Goal: Task Accomplishment & Management: Manage account settings

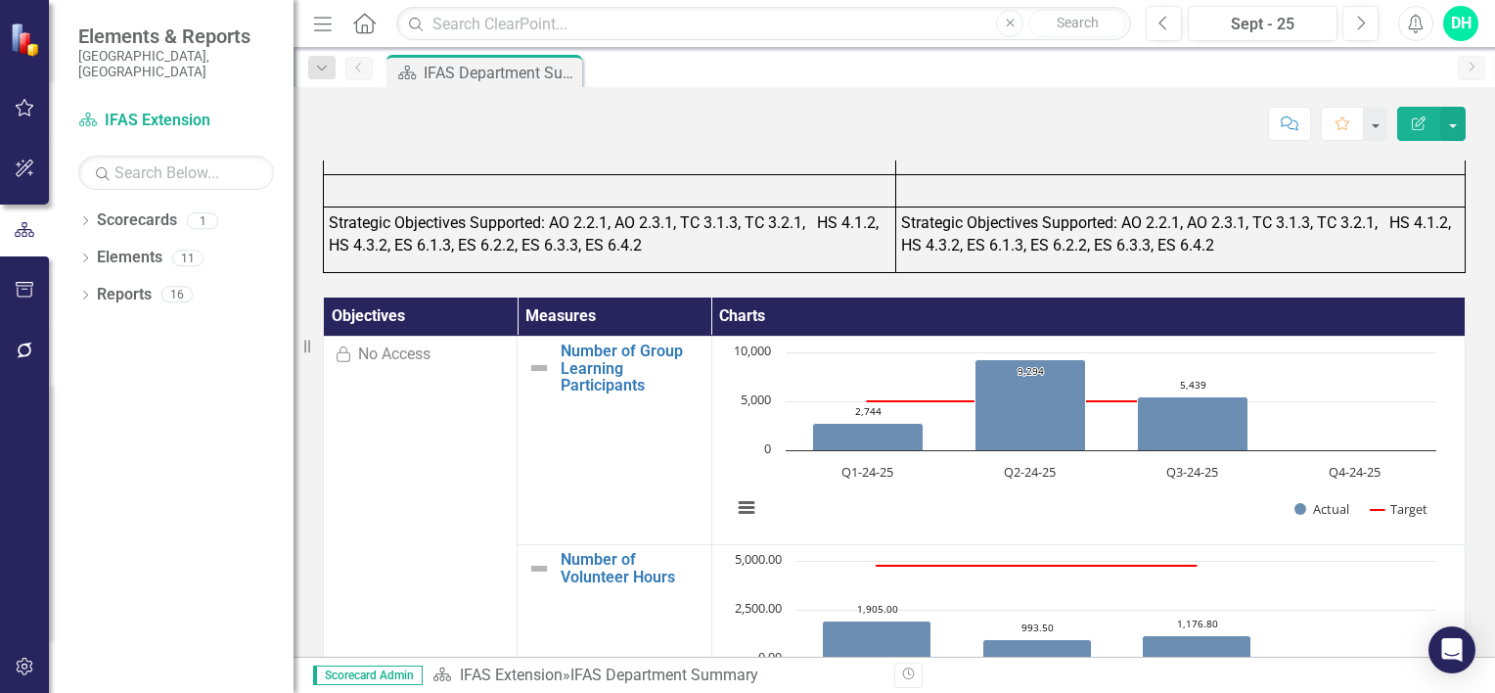
scroll to position [1664, 0]
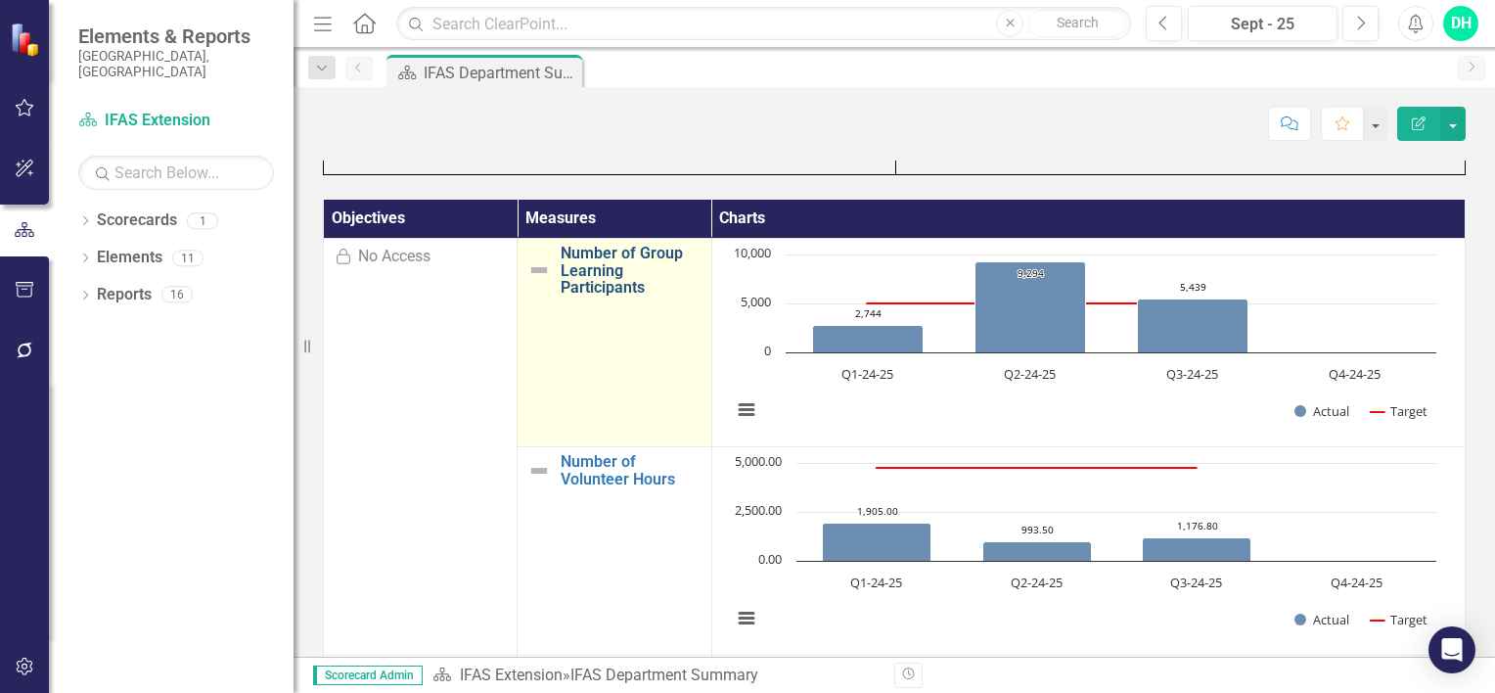
click at [575, 268] on link "Number of Group Learning Participants" at bounding box center [631, 271] width 140 height 52
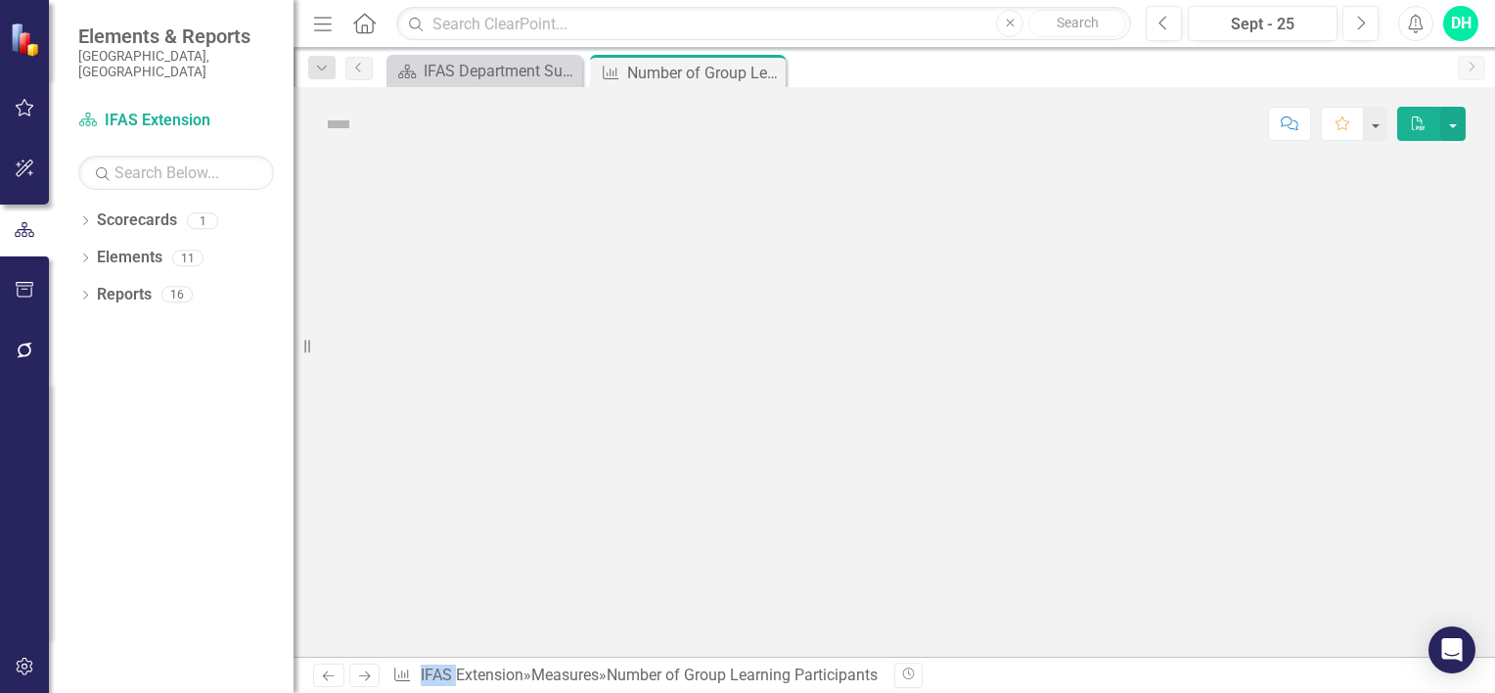
click at [575, 268] on div at bounding box center [895, 408] width 1202 height 496
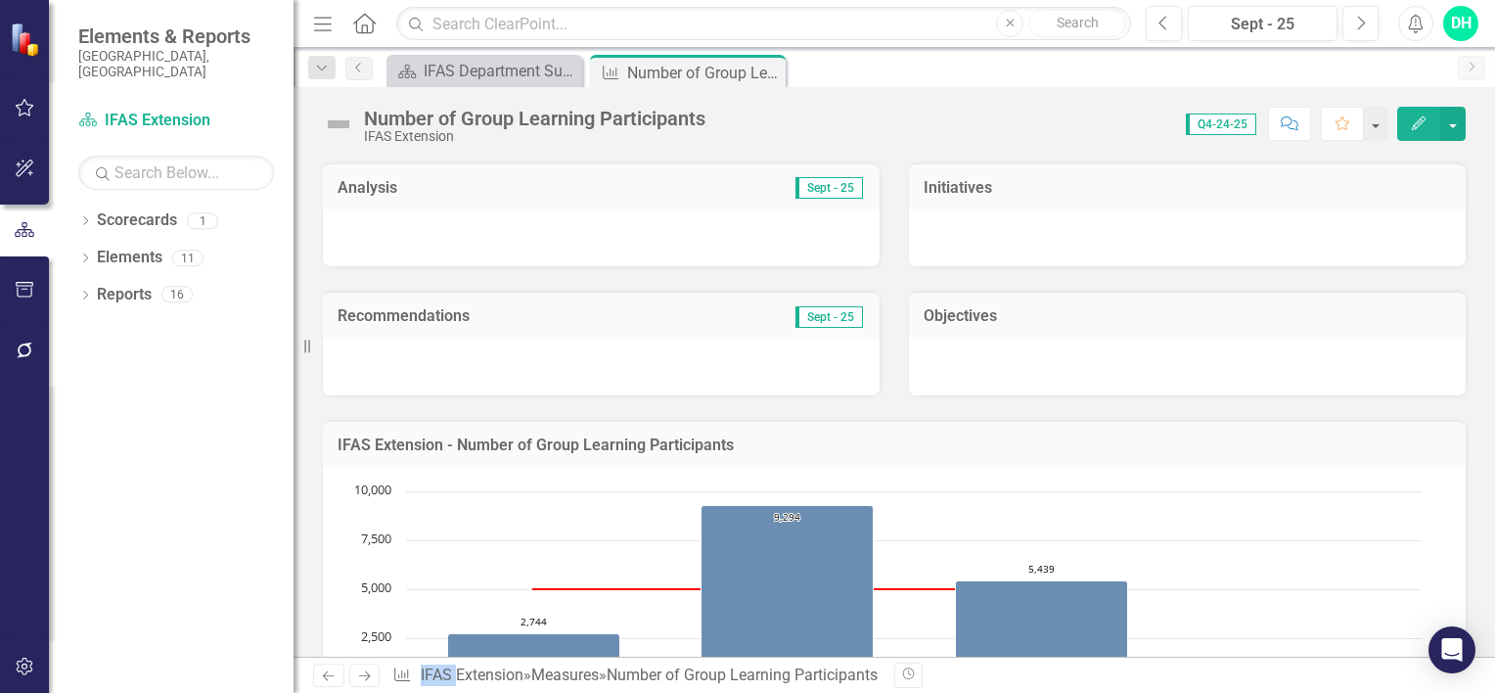
scroll to position [282, 0]
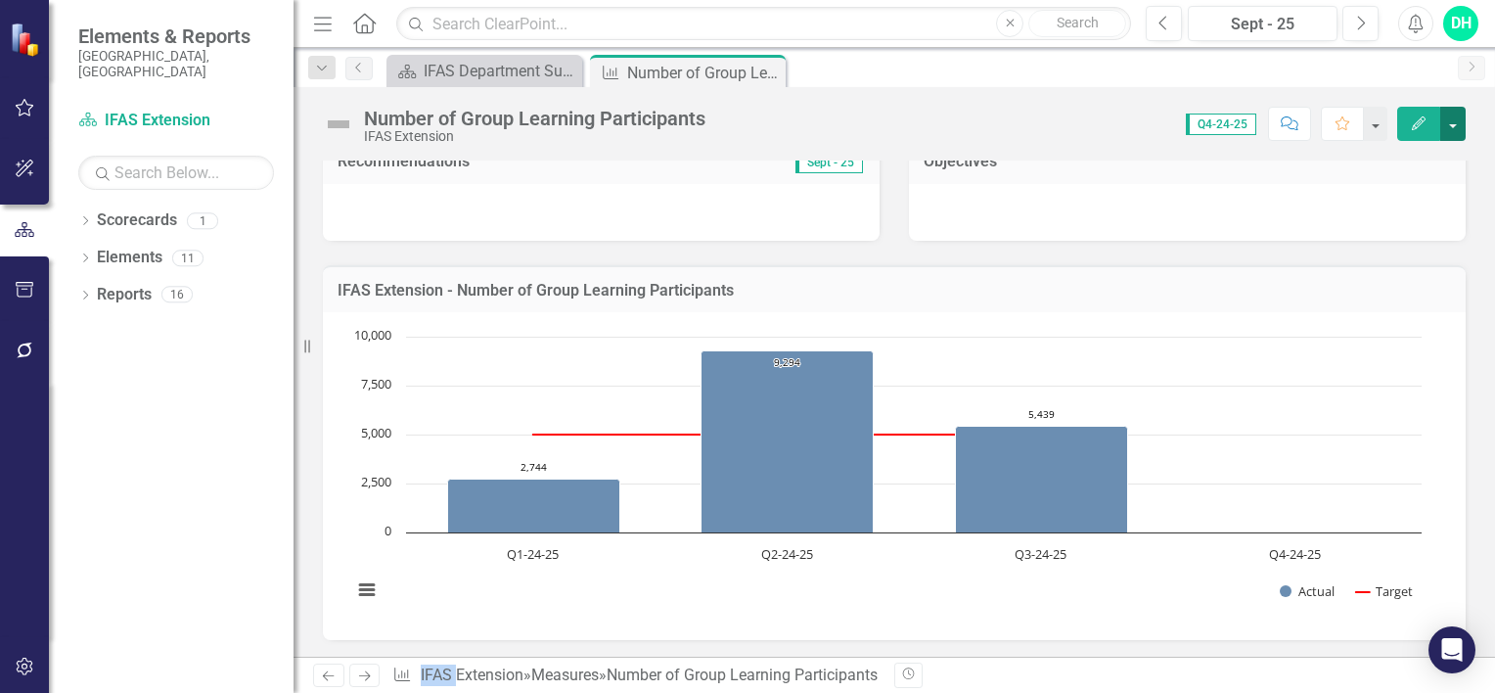
click at [1451, 121] on button "button" at bounding box center [1453, 124] width 25 height 34
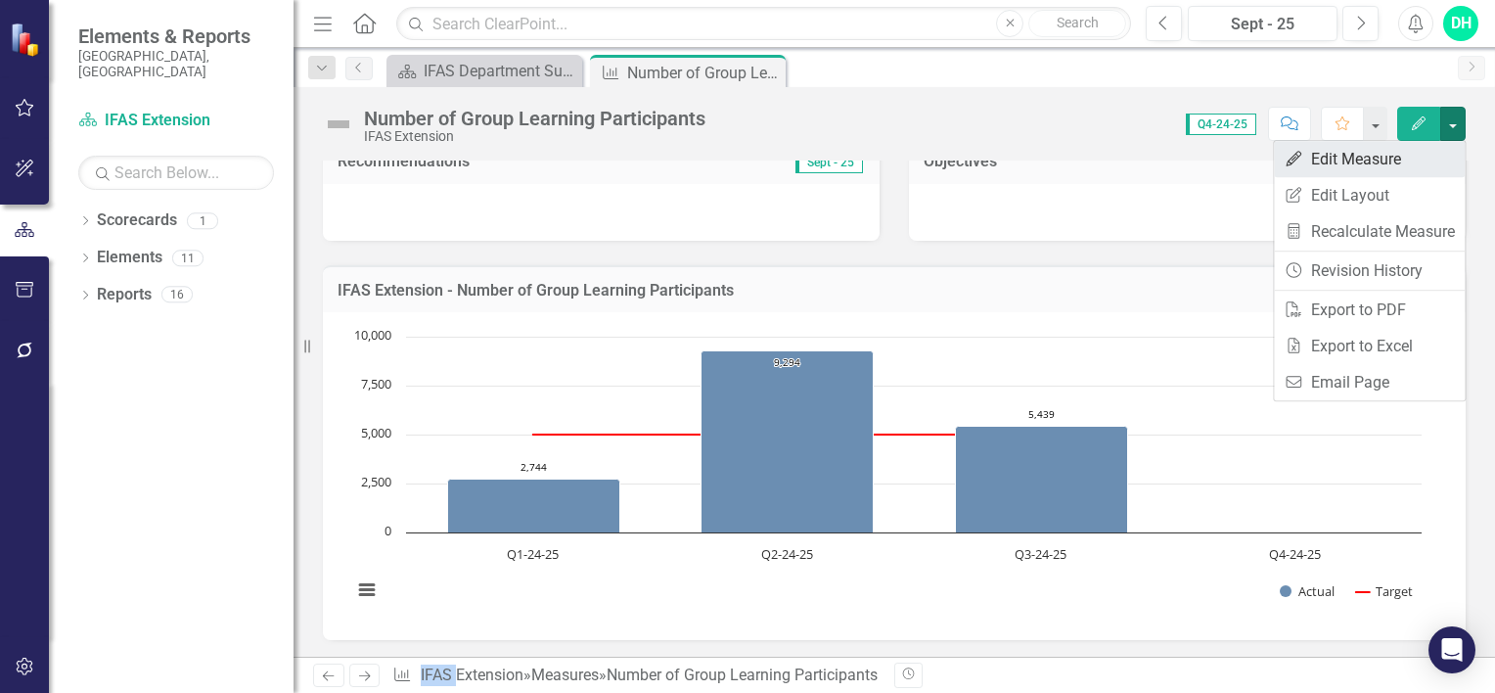
click at [1351, 160] on link "Edit Edit Measure" at bounding box center [1369, 159] width 191 height 36
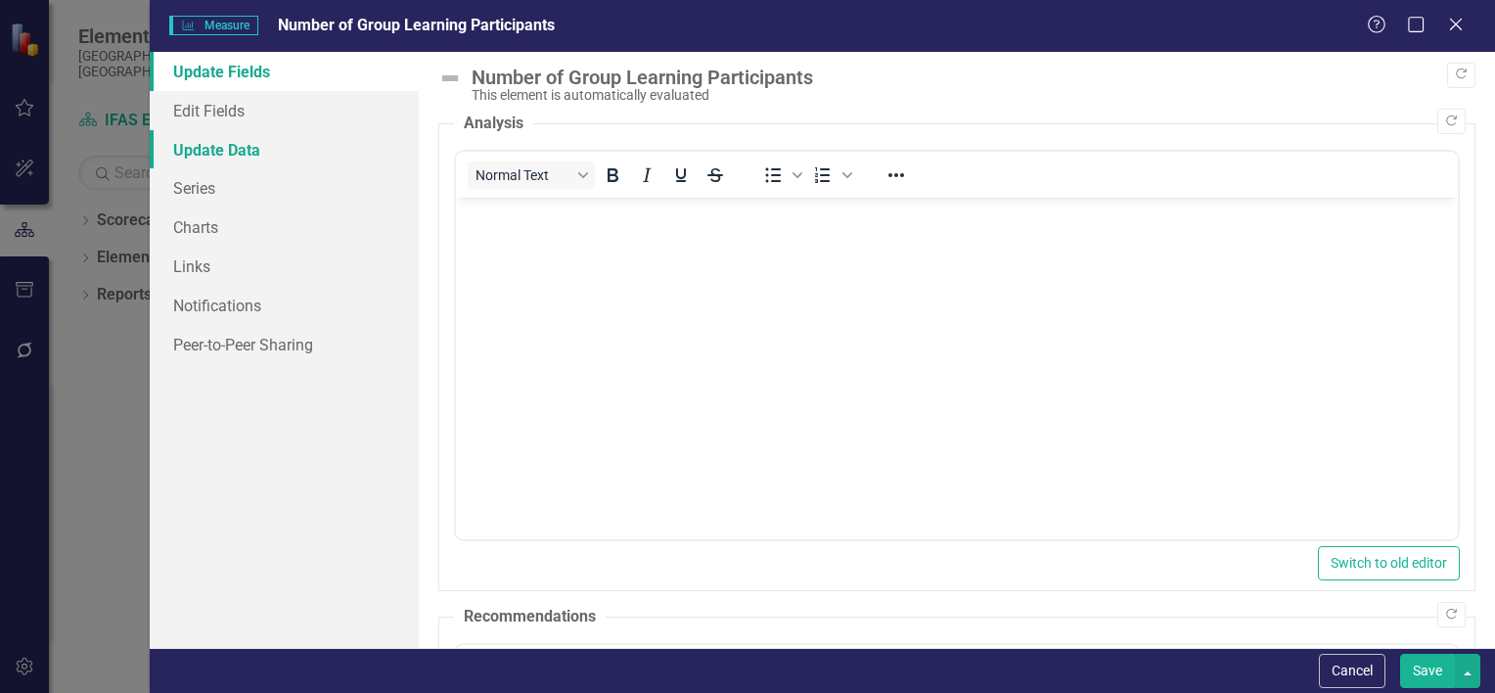
scroll to position [0, 0]
click at [236, 152] on link "Update Data" at bounding box center [284, 149] width 269 height 39
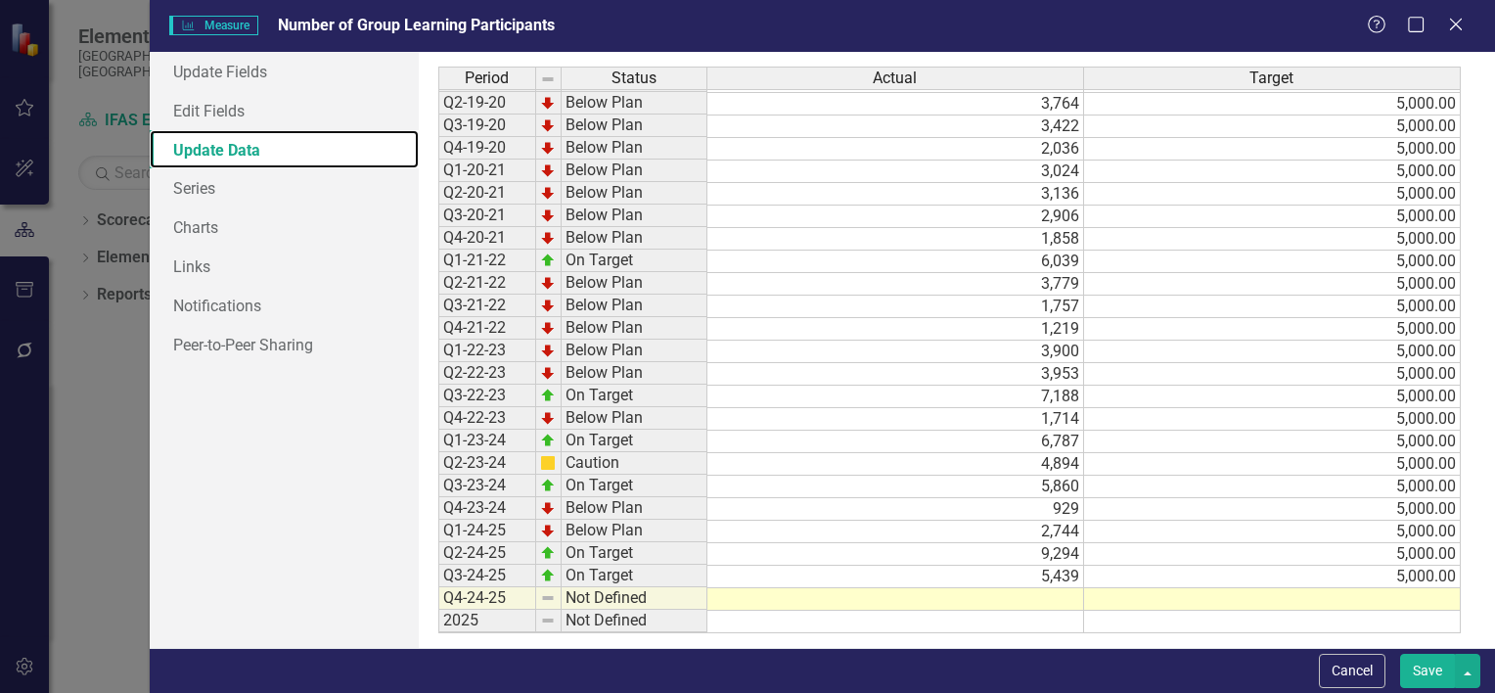
scroll to position [178, 0]
click at [1049, 589] on td at bounding box center [896, 599] width 377 height 23
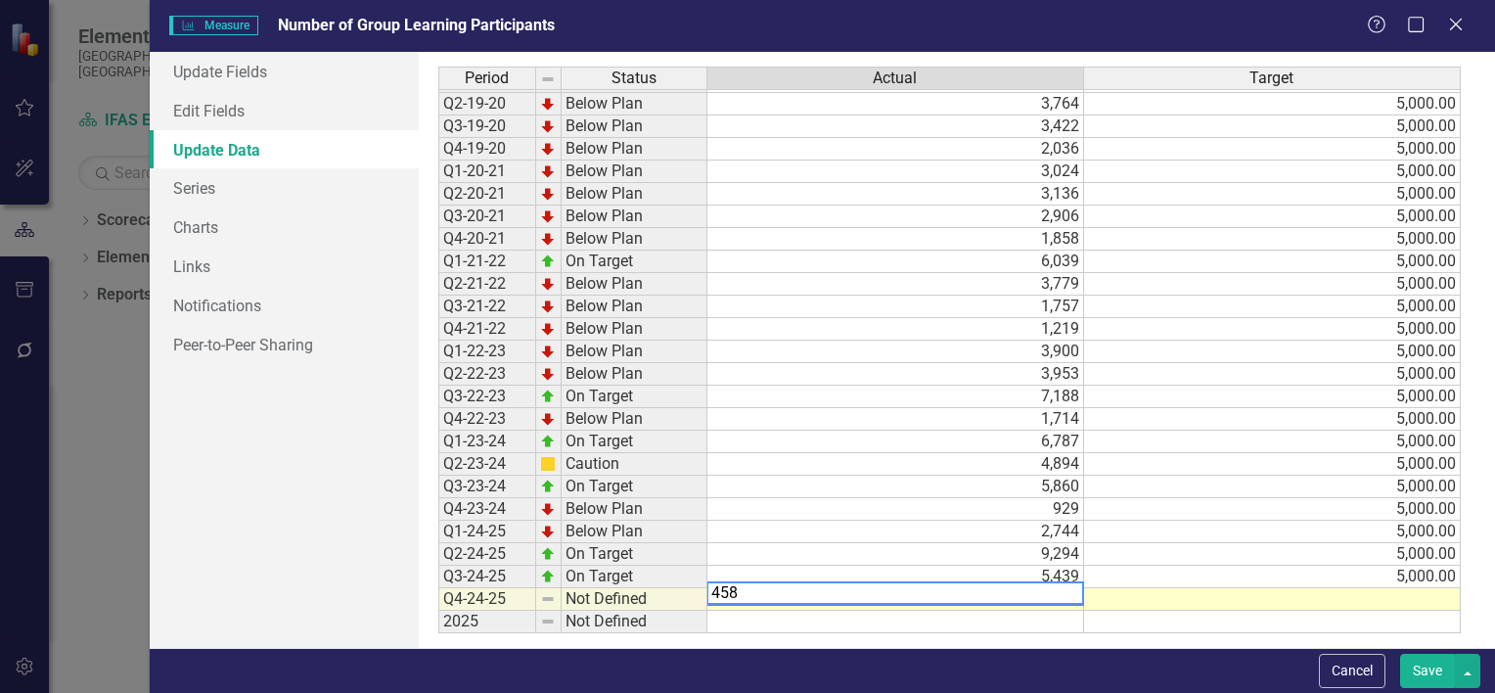
type textarea "4580"
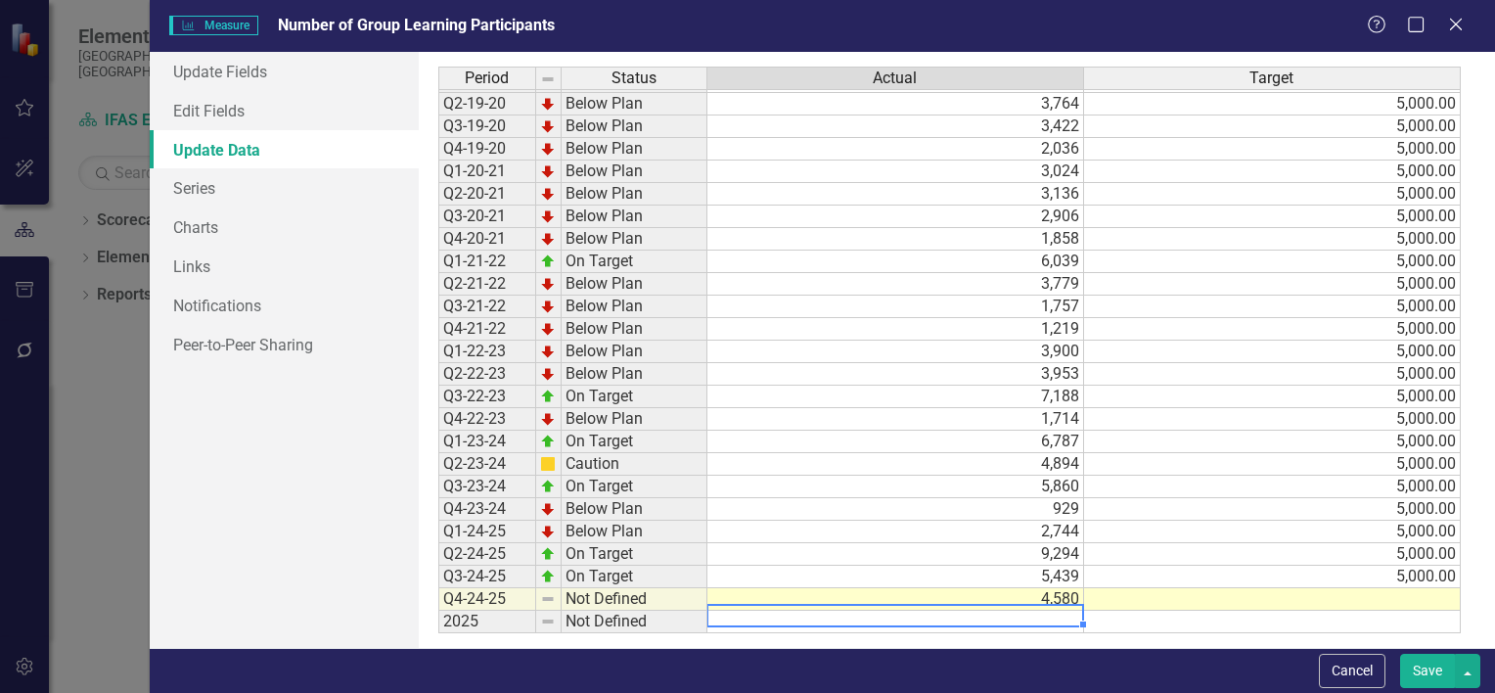
click at [1355, 588] on td at bounding box center [1272, 599] width 377 height 23
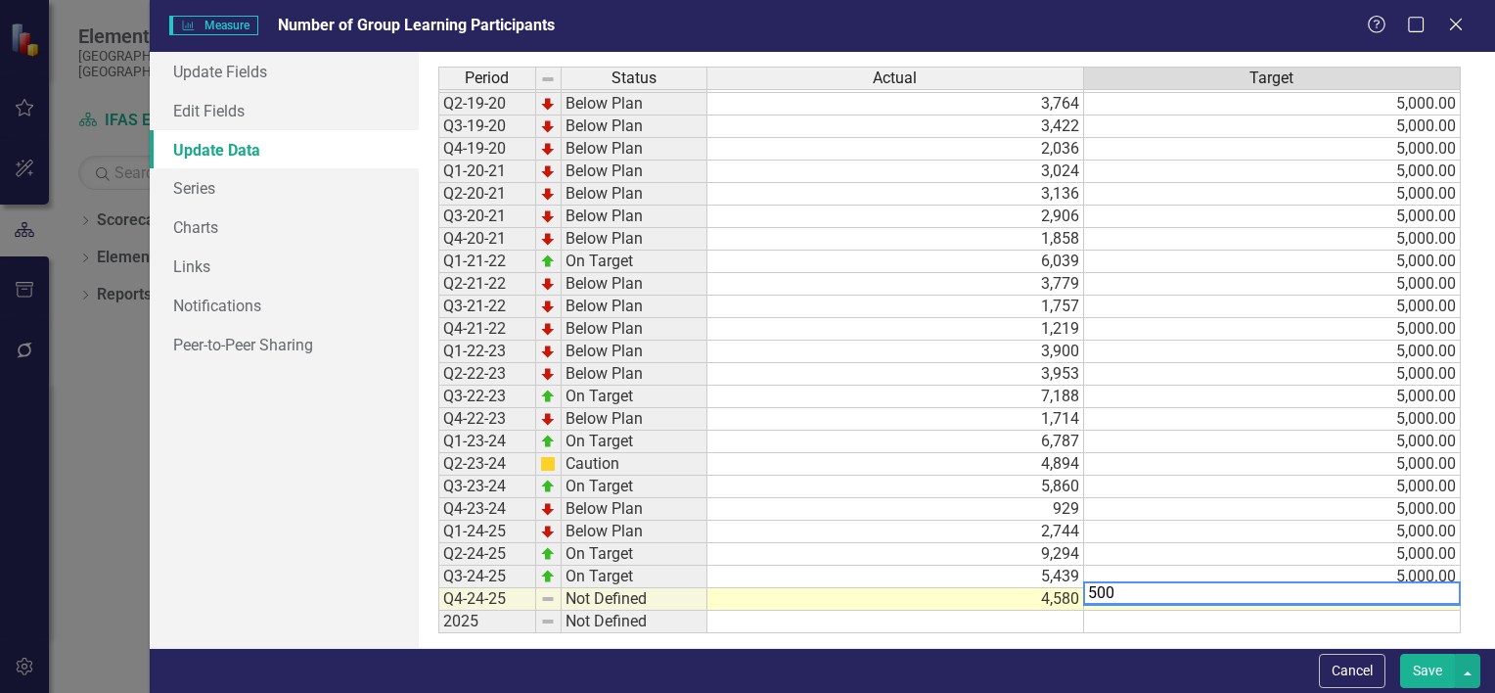
type textarea "5000"
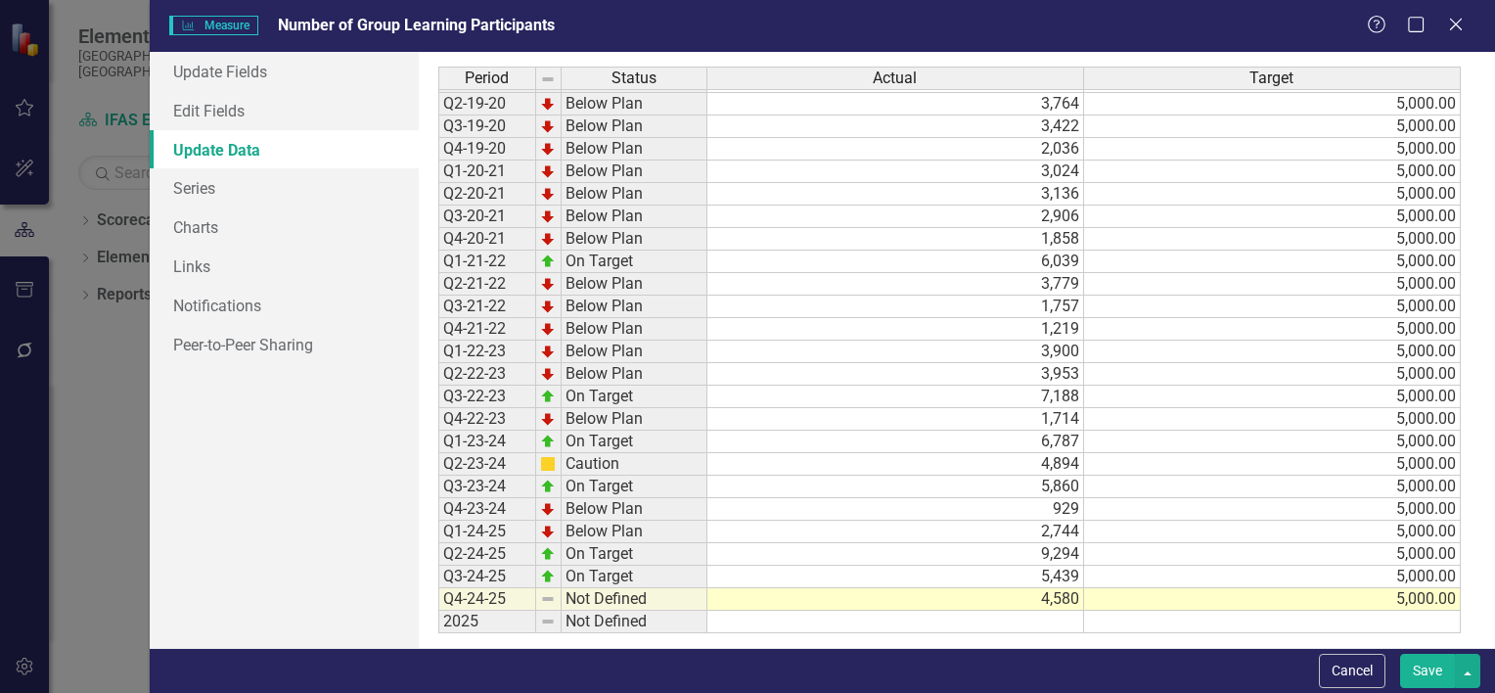
click at [1423, 674] on button "Save" at bounding box center [1427, 671] width 55 height 34
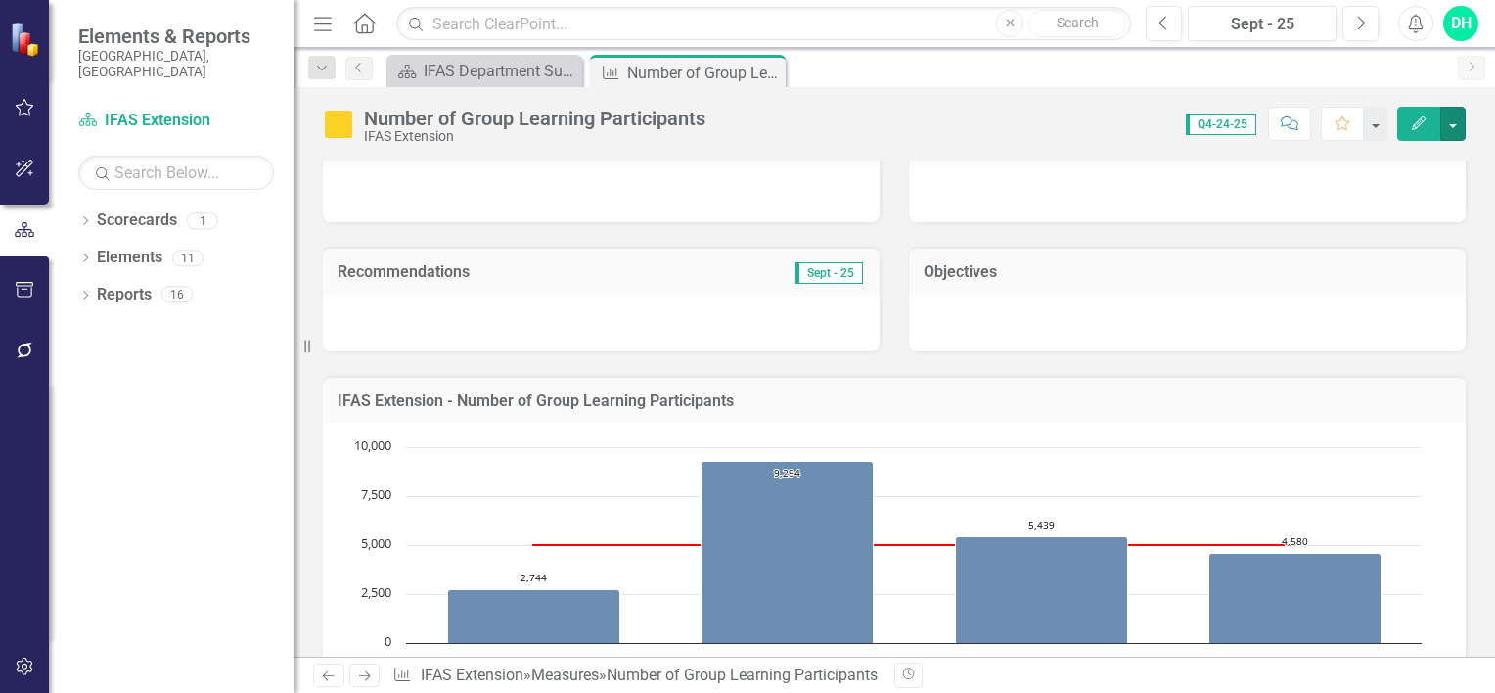
scroll to position [282, 0]
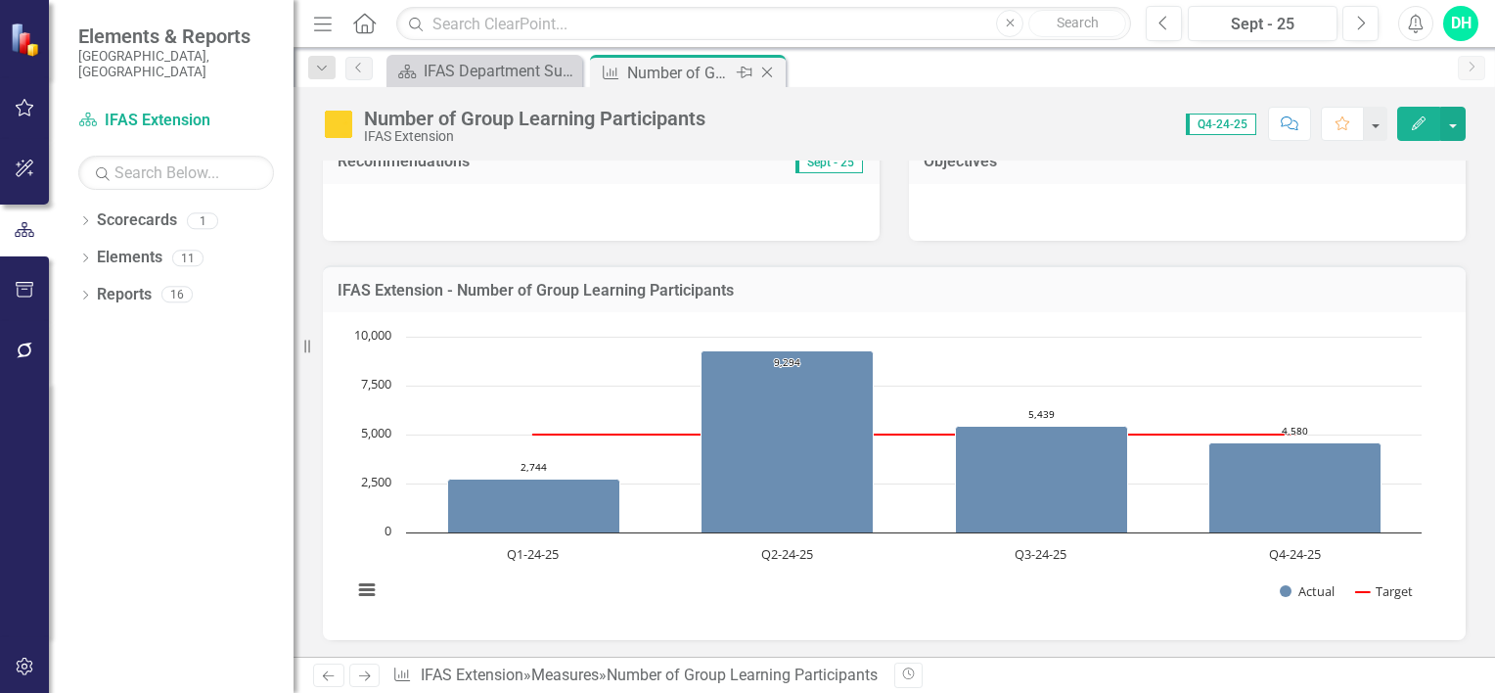
click at [767, 67] on icon "Close" at bounding box center [767, 73] width 20 height 16
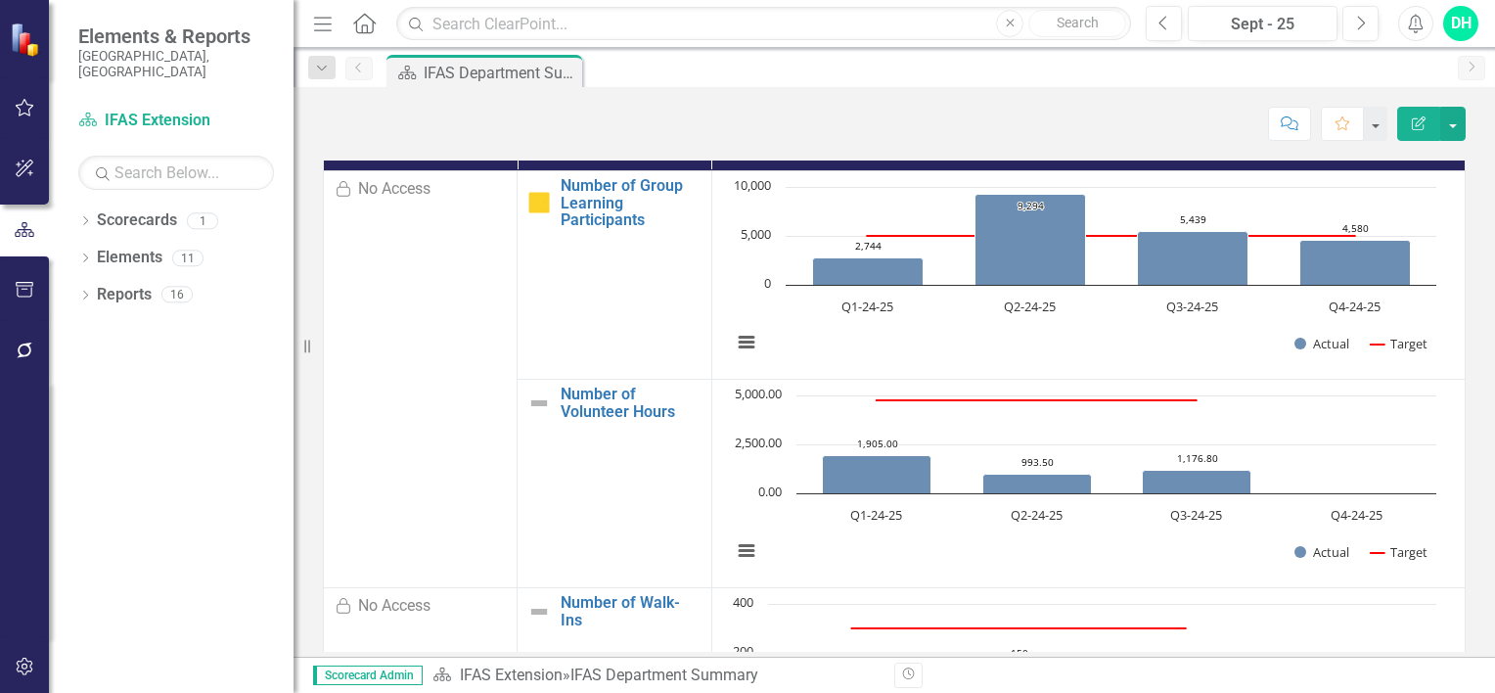
scroll to position [1792, 0]
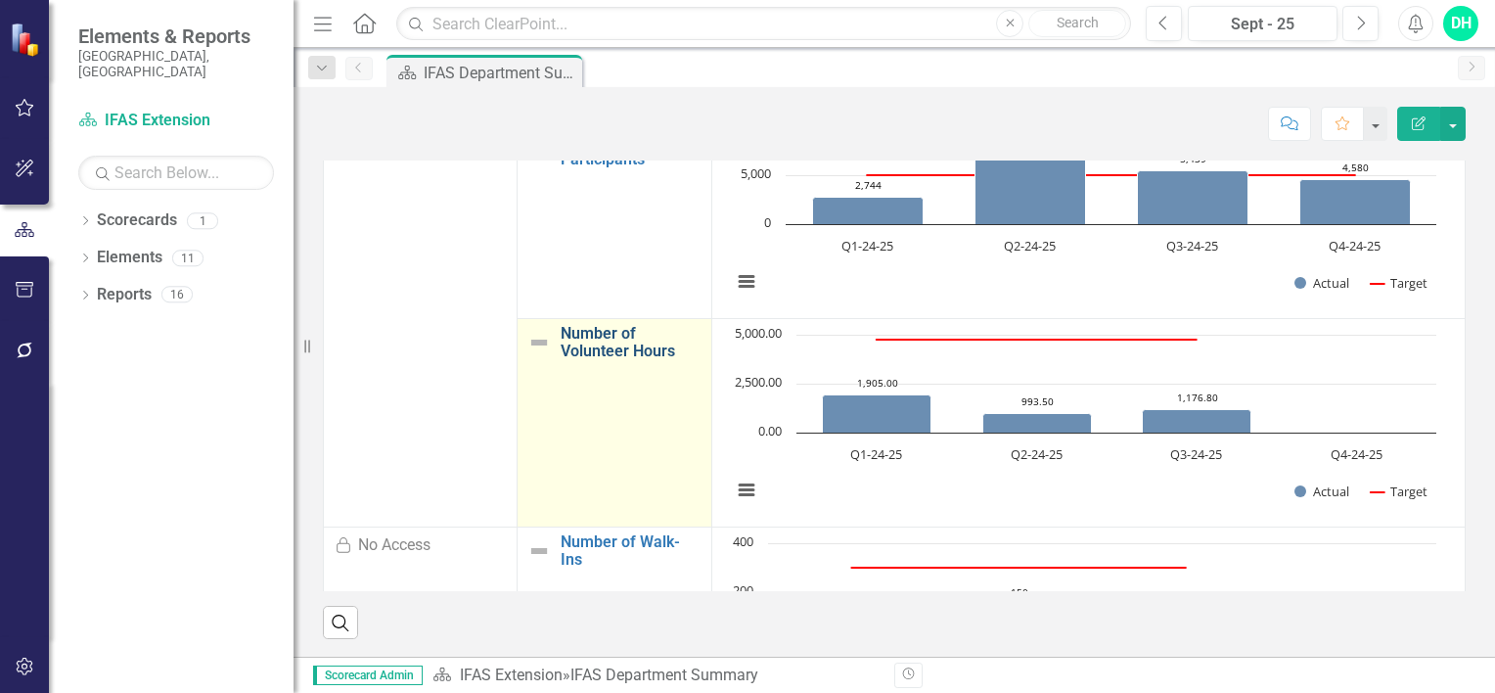
click at [572, 341] on link "Number of Volunteer Hours" at bounding box center [631, 342] width 140 height 34
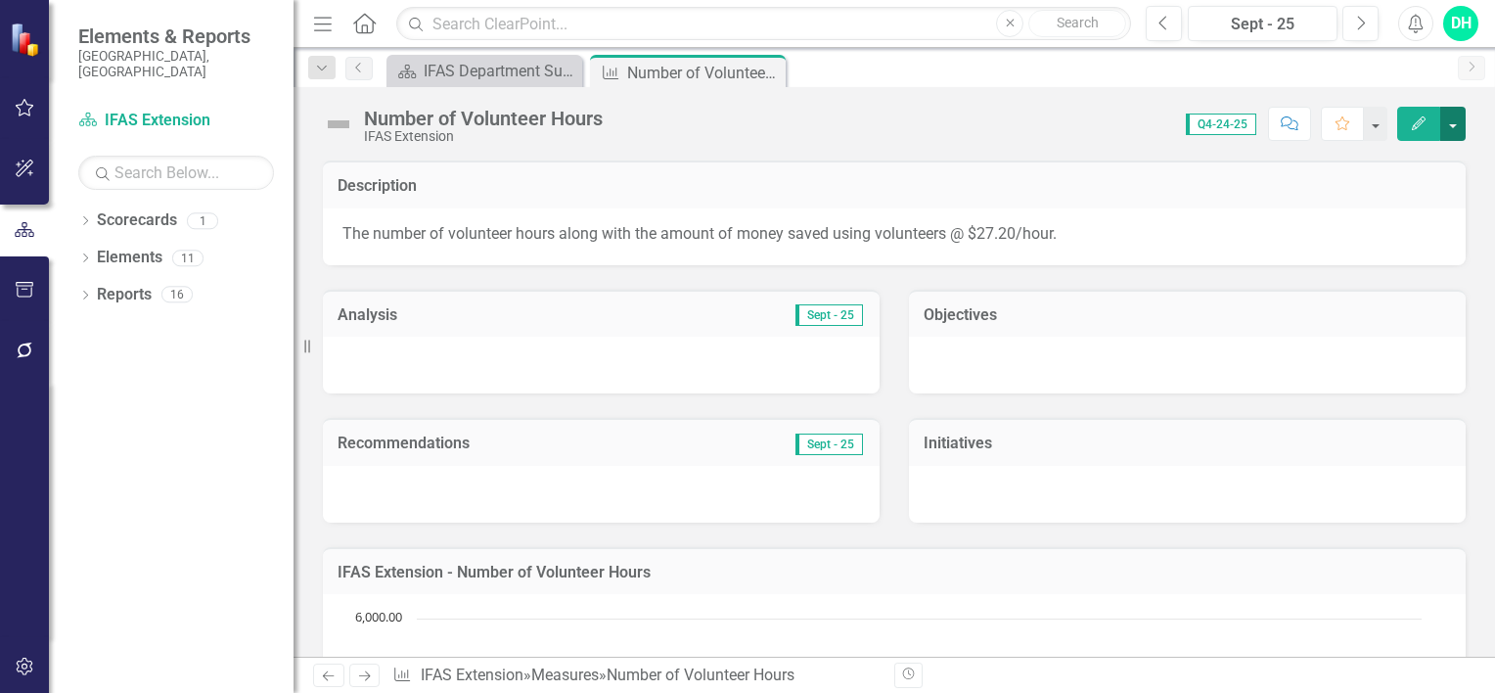
click at [1456, 123] on button "button" at bounding box center [1453, 124] width 25 height 34
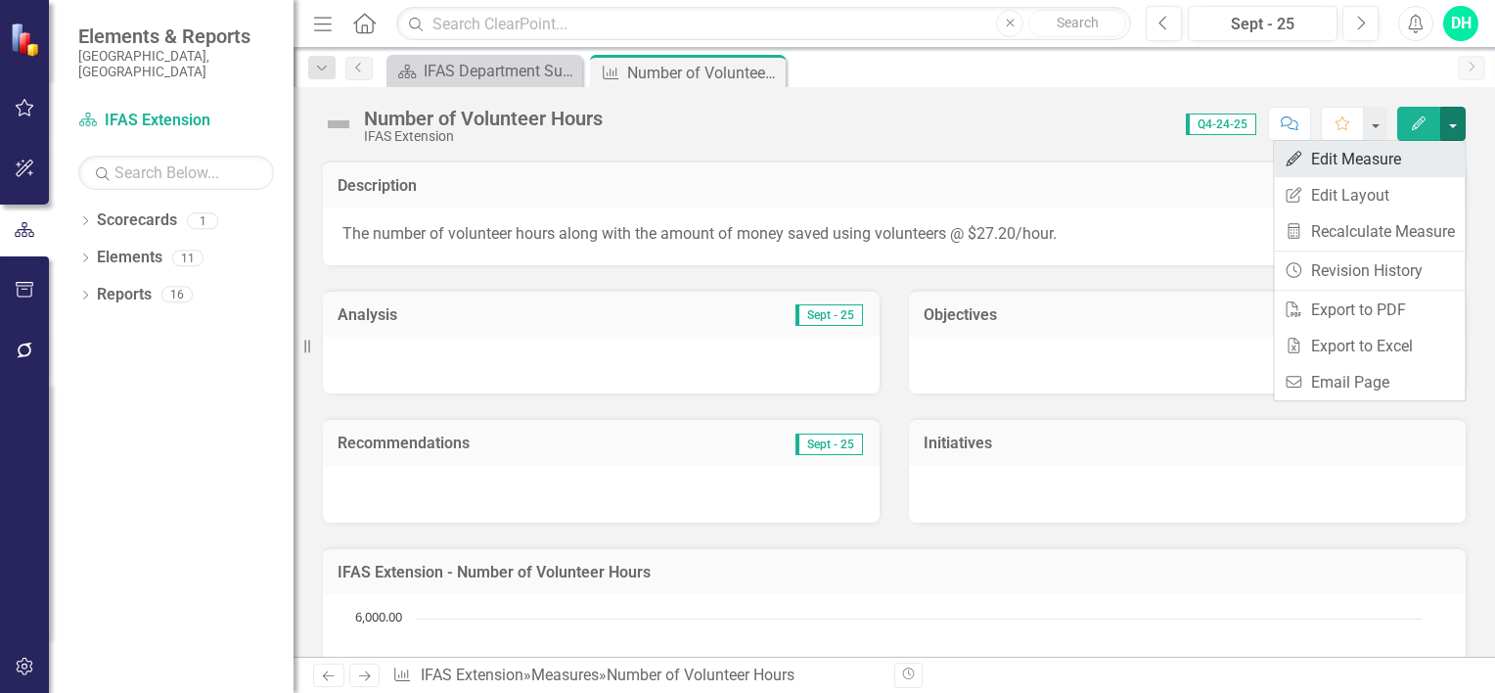
click at [1380, 159] on link "Edit Edit Measure" at bounding box center [1369, 159] width 191 height 36
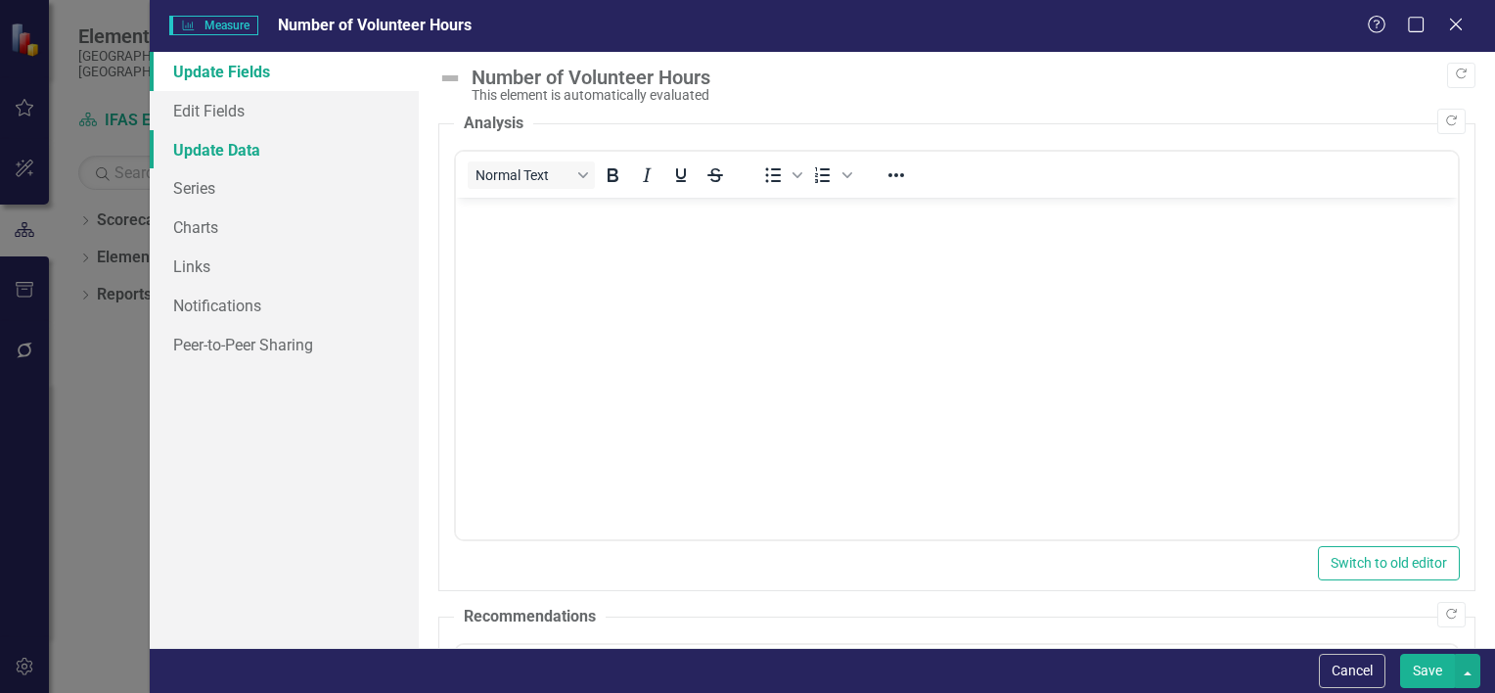
click at [259, 148] on link "Update Data" at bounding box center [284, 149] width 269 height 39
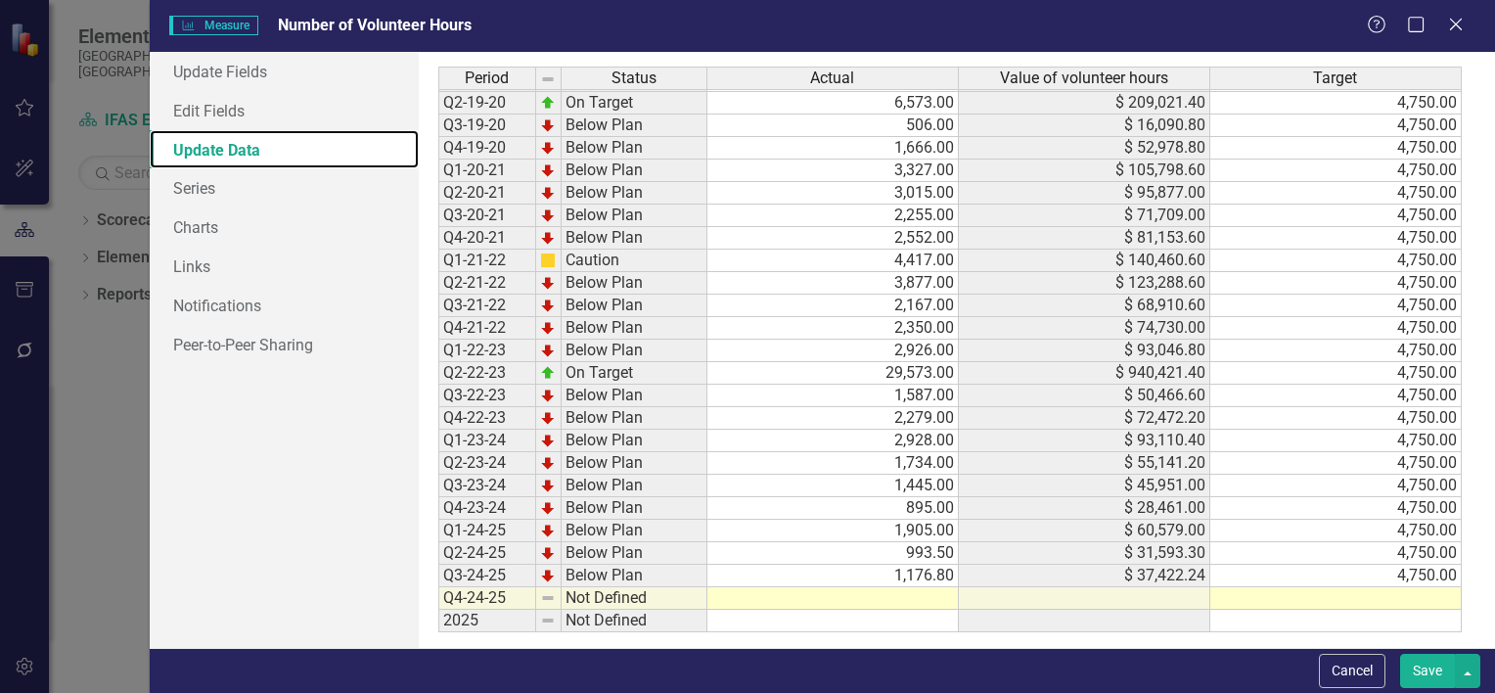
scroll to position [192, 0]
click at [906, 587] on td at bounding box center [834, 598] width 252 height 23
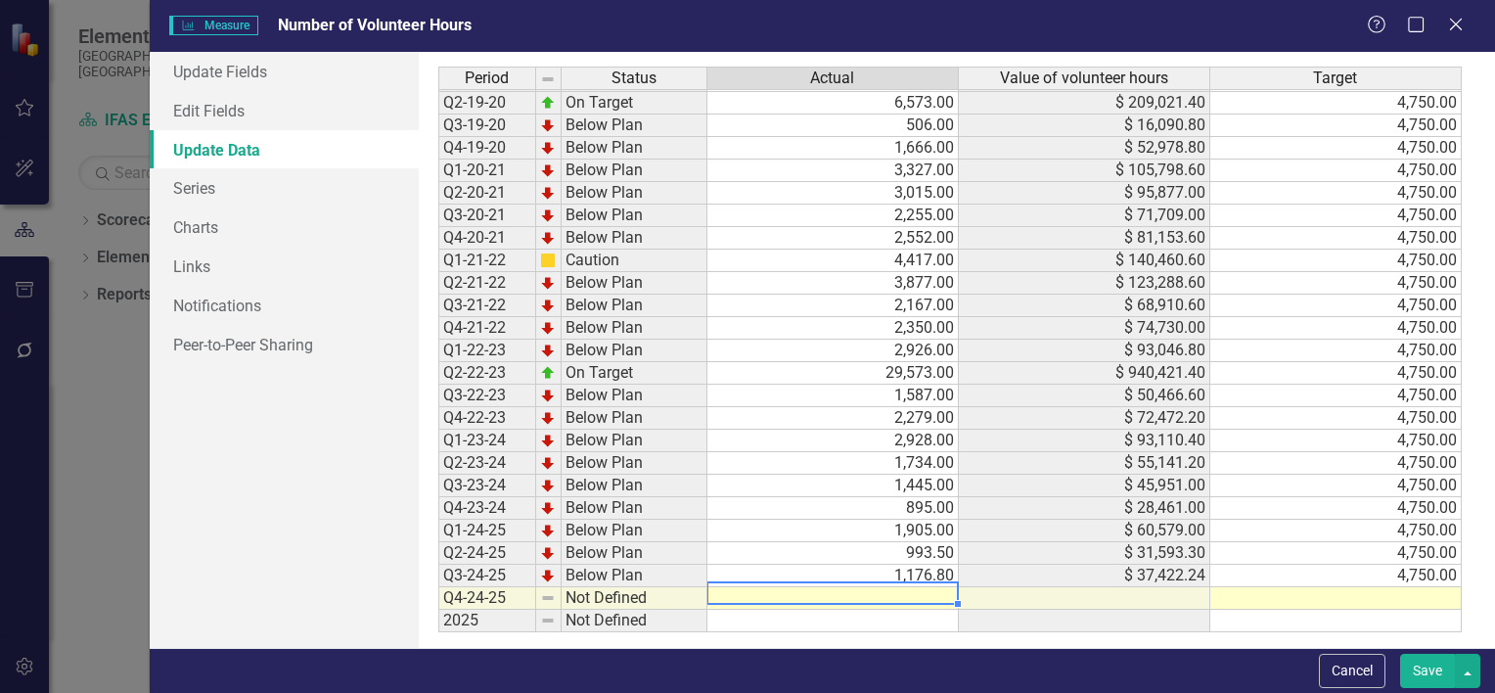
click at [906, 587] on td at bounding box center [834, 598] width 252 height 23
type textarea "1276"
click at [1308, 587] on td at bounding box center [1337, 598] width 252 height 23
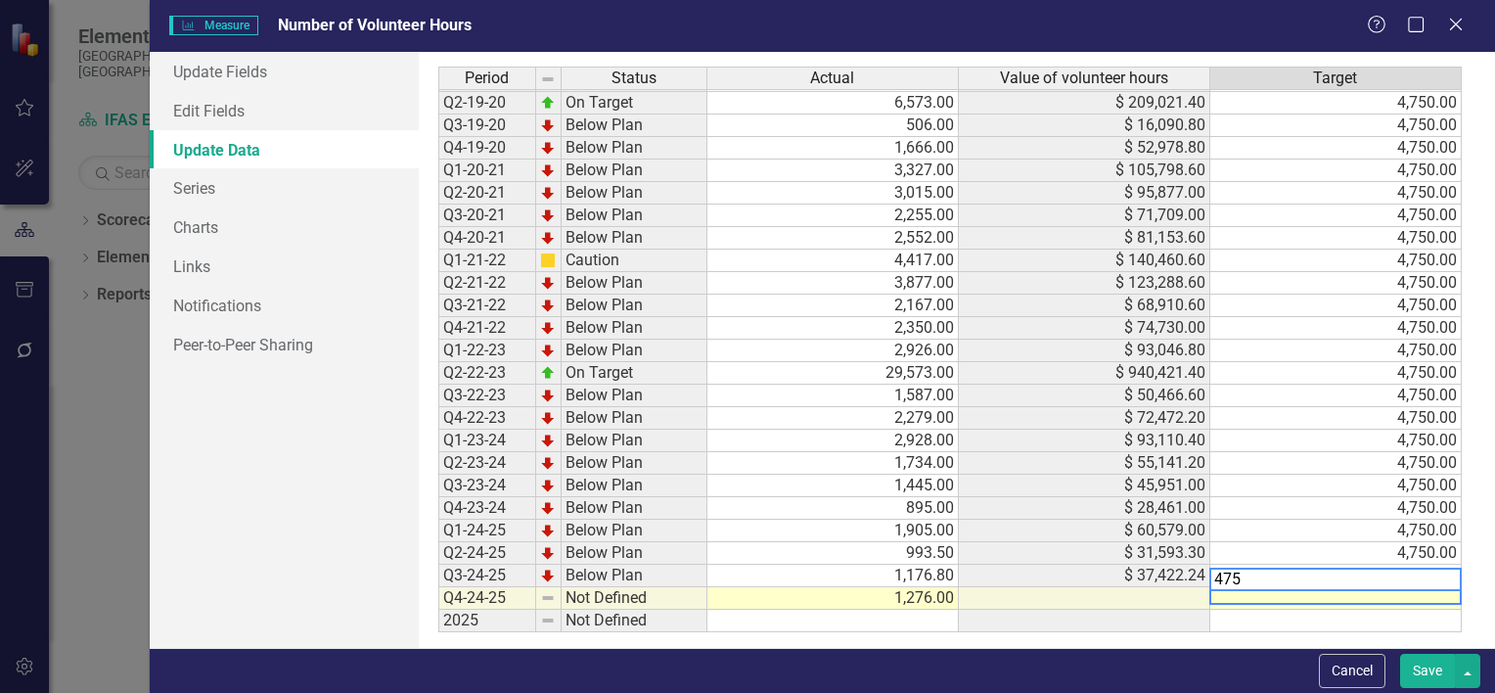
type textarea "4750"
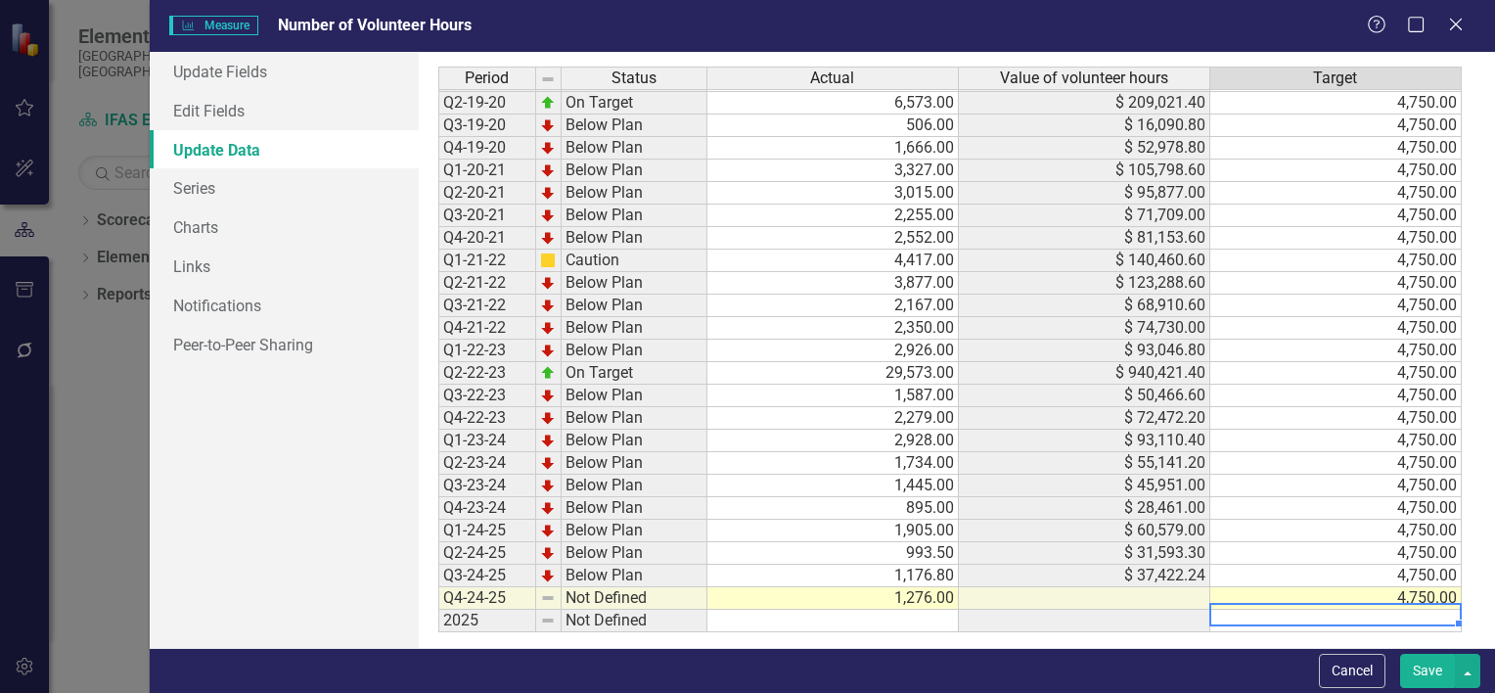
click at [1210, 618] on div "Period Status Actual Value of volunteer hours Target Q1-17-18 Not Defined Q2-17…" at bounding box center [950, 260] width 1024 height 746
click at [1188, 610] on td at bounding box center [1085, 621] width 252 height 23
click at [1408, 587] on td "4,750.00" at bounding box center [1337, 598] width 252 height 23
click at [1257, 610] on td at bounding box center [1337, 621] width 252 height 23
click at [1425, 667] on button "Save" at bounding box center [1427, 671] width 55 height 34
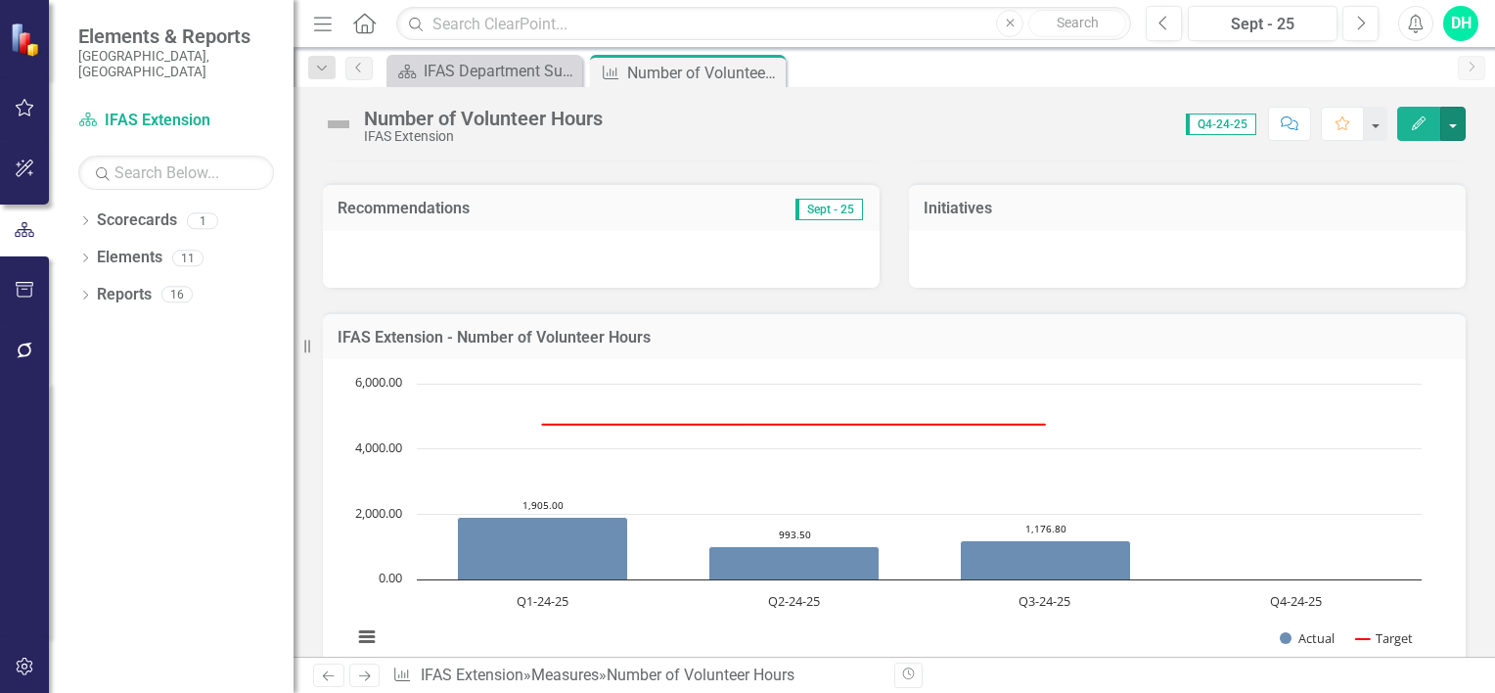
scroll to position [681, 0]
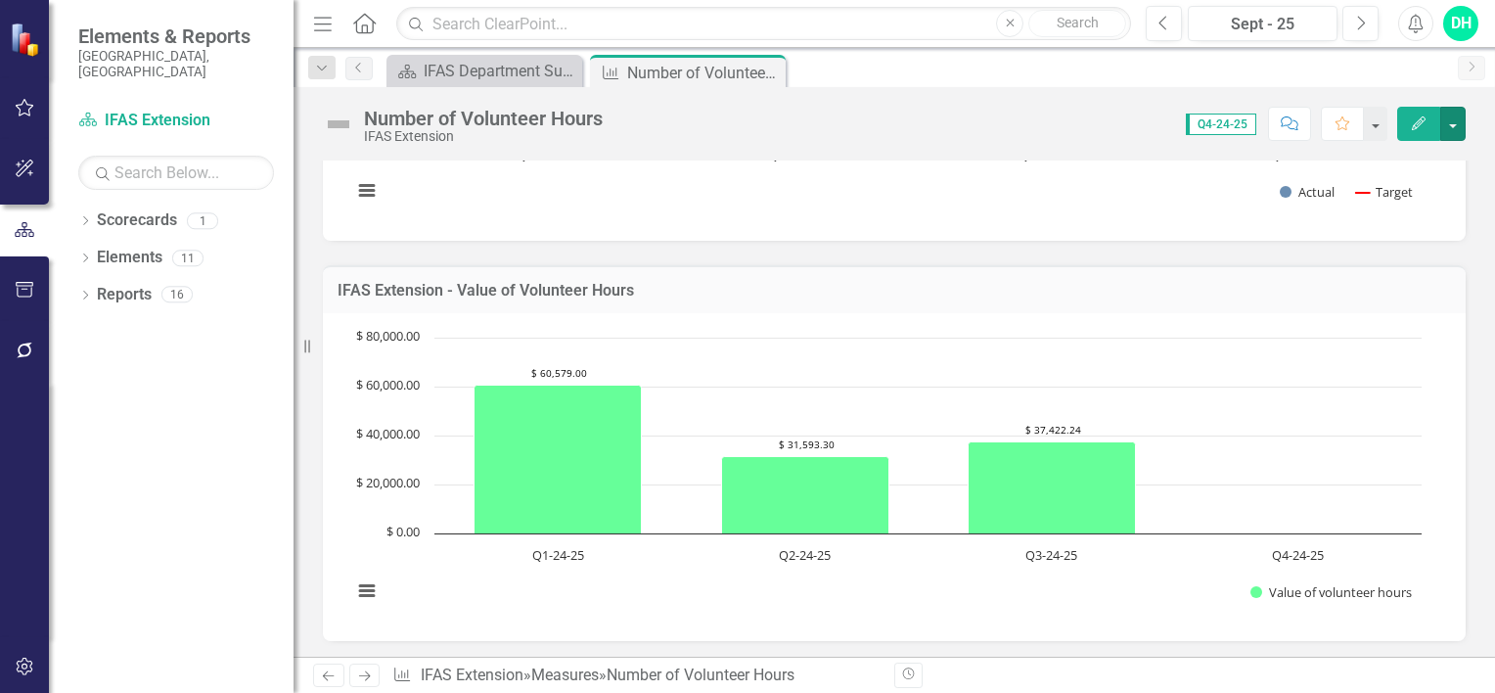
click at [1256, 368] on rect "Interactive chart" at bounding box center [887, 475] width 1089 height 294
click at [1002, 337] on rect "Interactive chart" at bounding box center [887, 475] width 1089 height 294
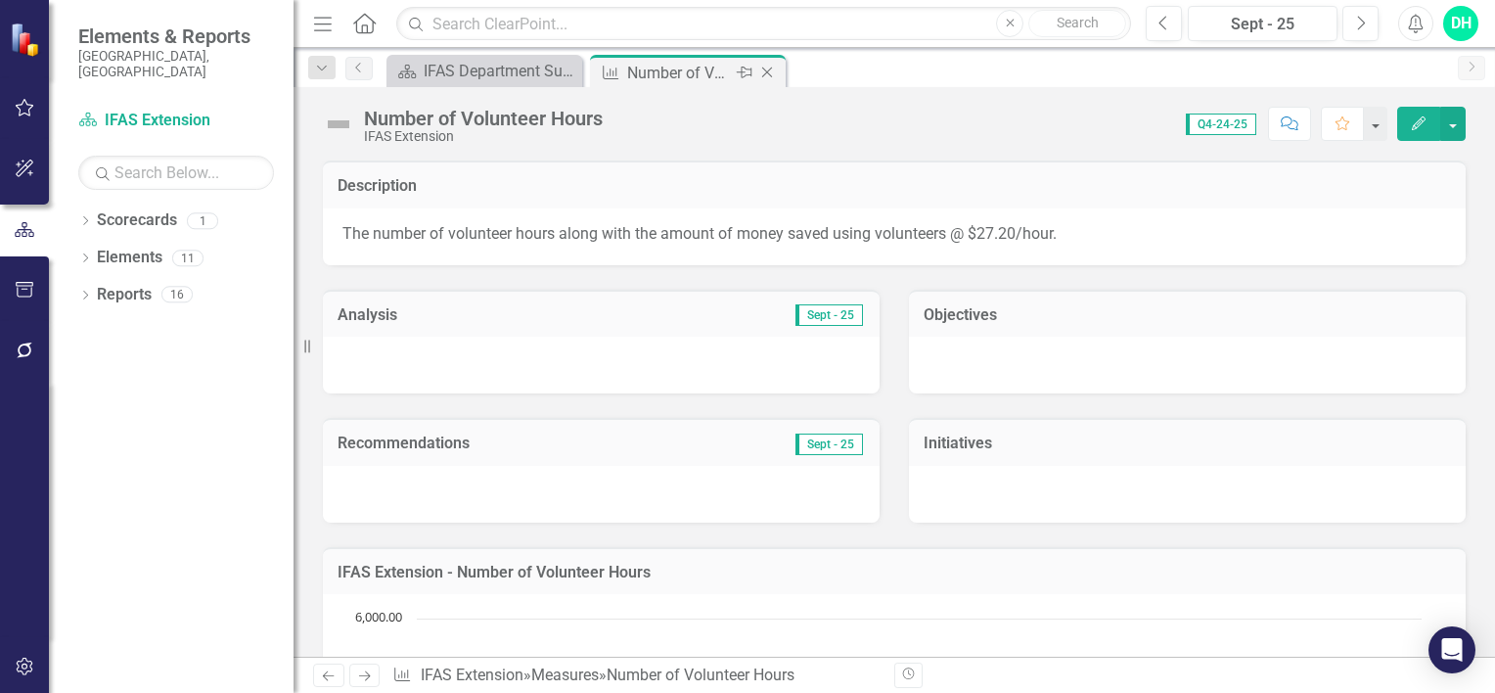
click at [769, 72] on icon "Close" at bounding box center [767, 73] width 20 height 16
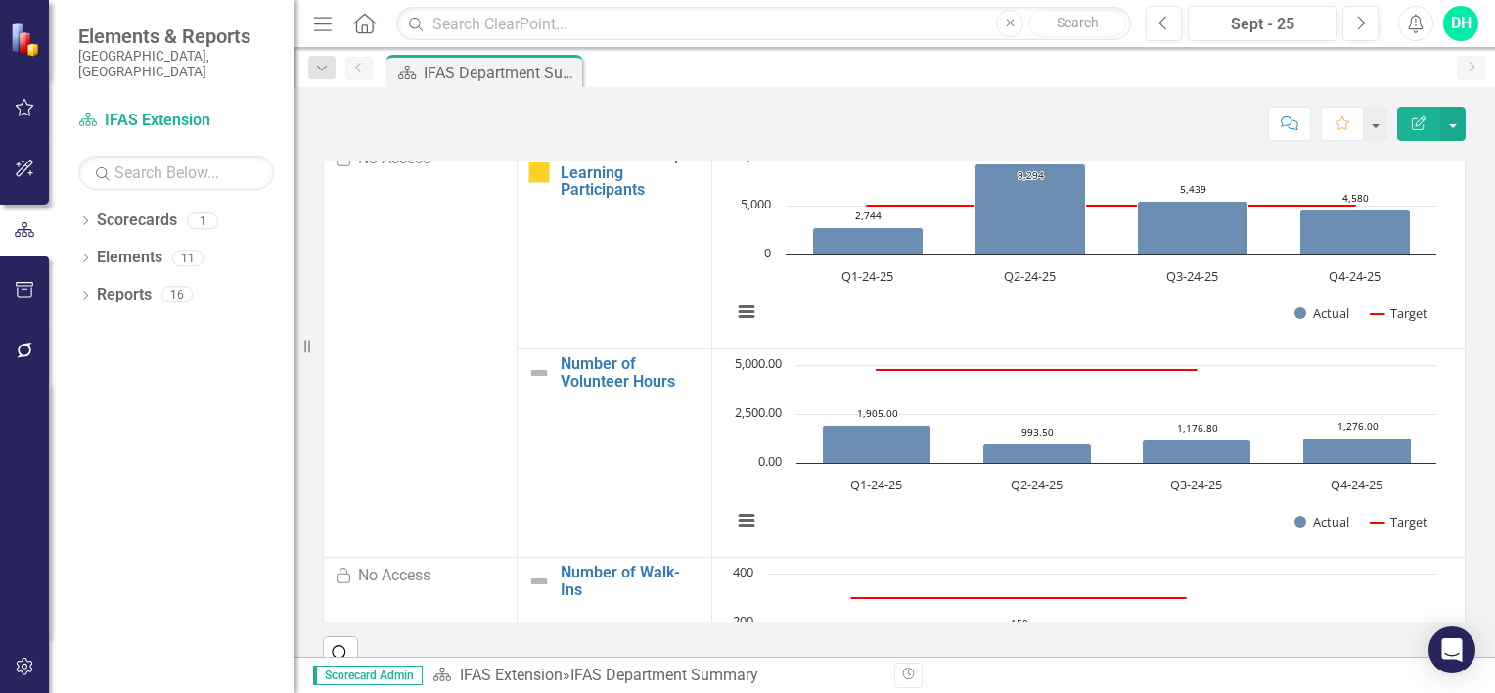
scroll to position [1792, 0]
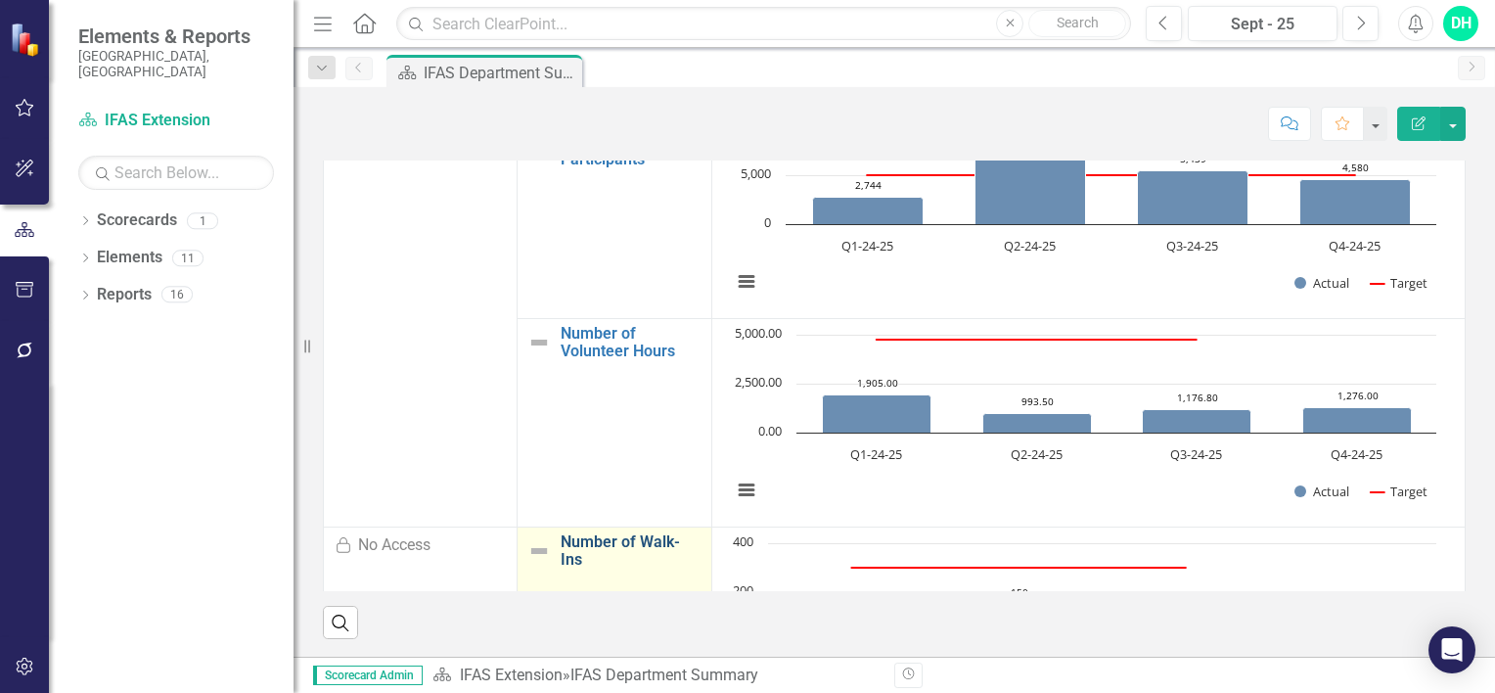
click at [597, 543] on link "Number of Walk-Ins" at bounding box center [631, 550] width 140 height 34
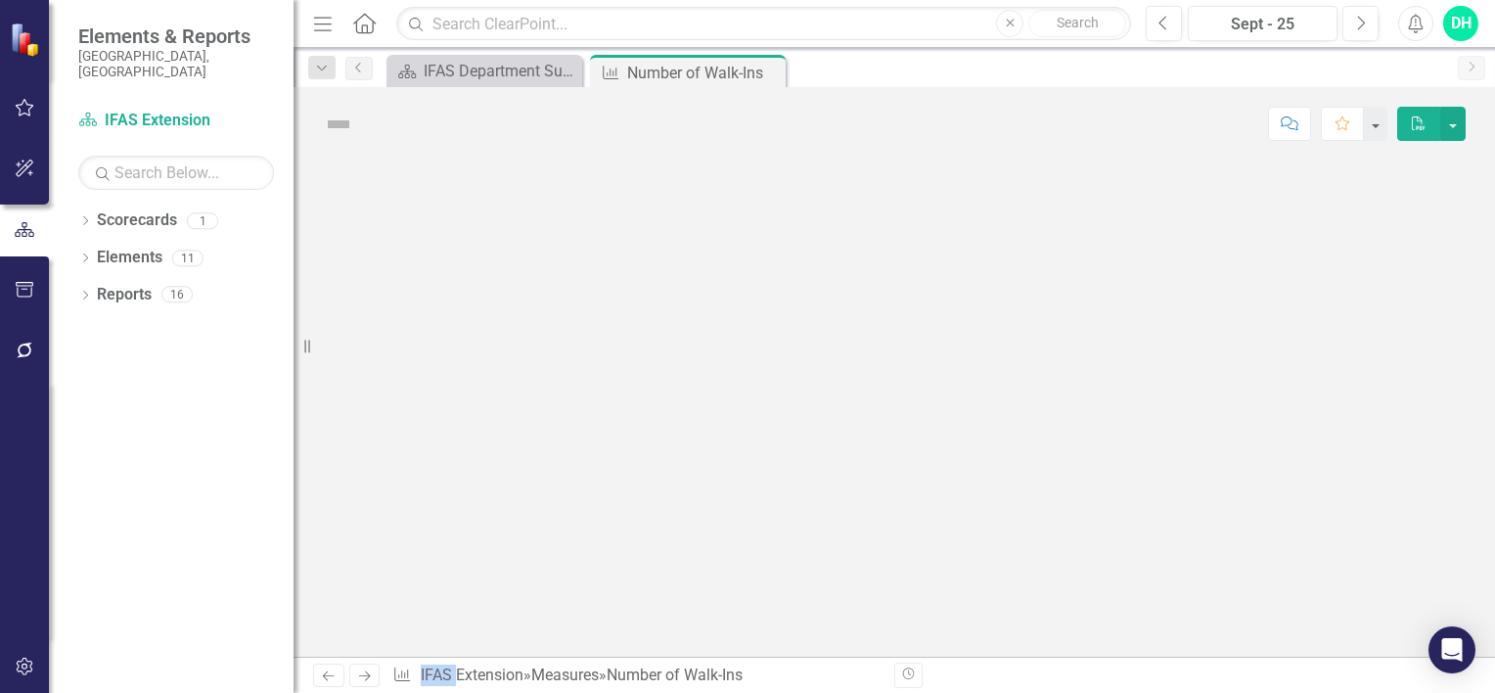
click at [597, 543] on div at bounding box center [895, 408] width 1202 height 496
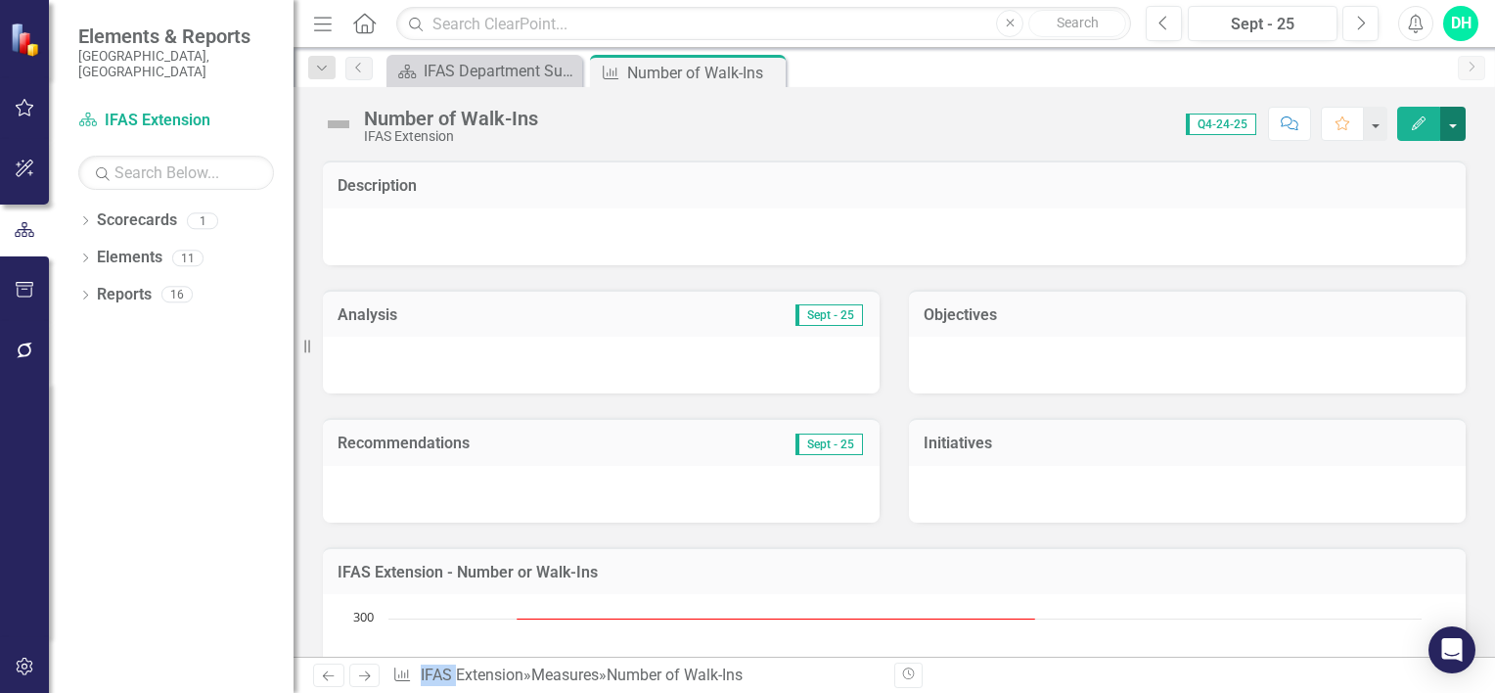
click at [1453, 116] on button "button" at bounding box center [1453, 124] width 25 height 34
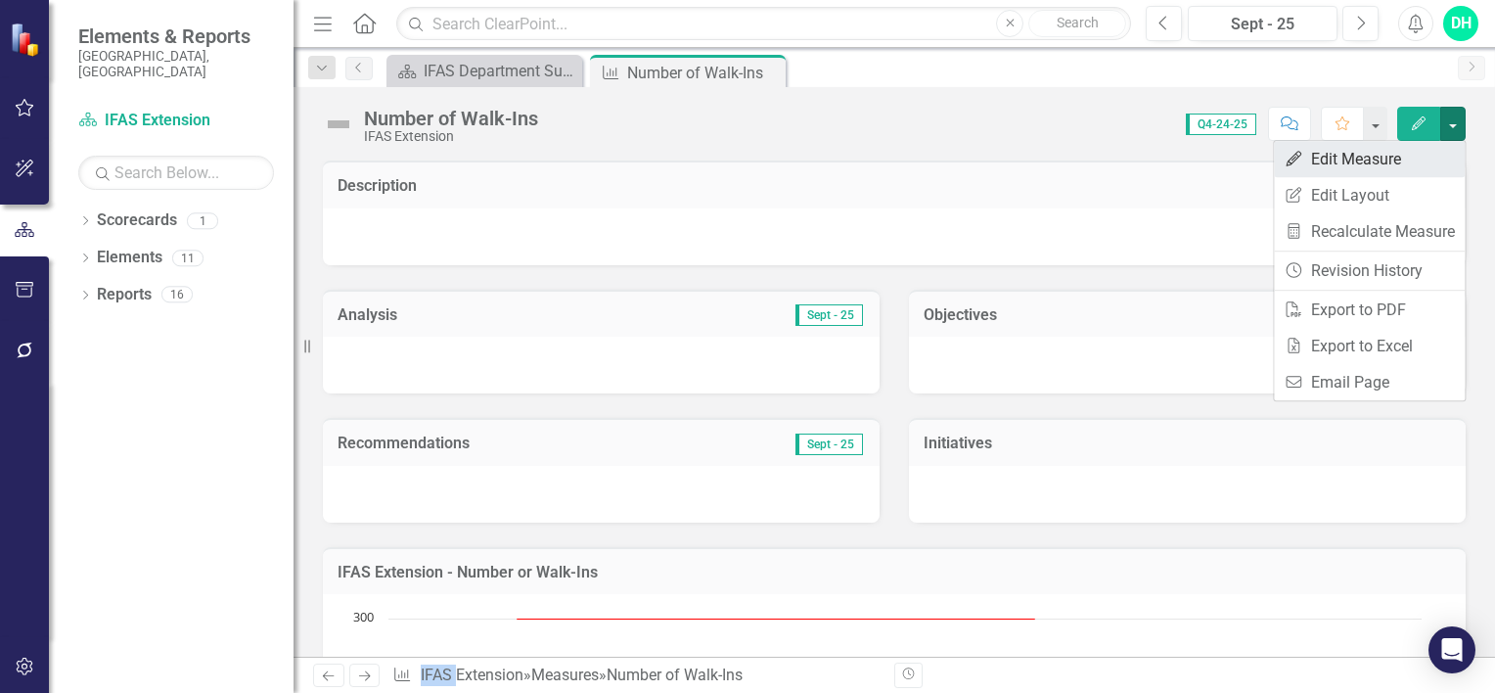
click at [1370, 161] on link "Edit Edit Measure" at bounding box center [1369, 159] width 191 height 36
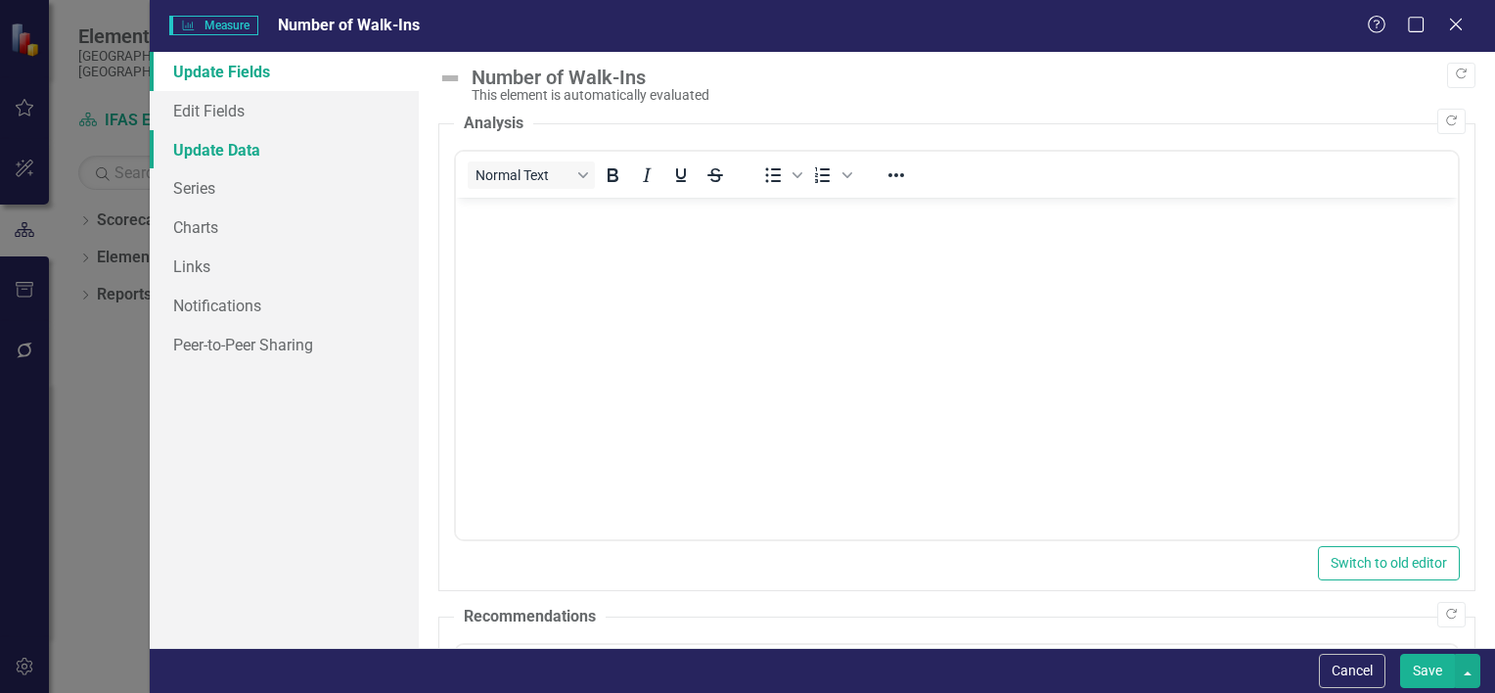
click at [202, 144] on link "Update Data" at bounding box center [284, 149] width 269 height 39
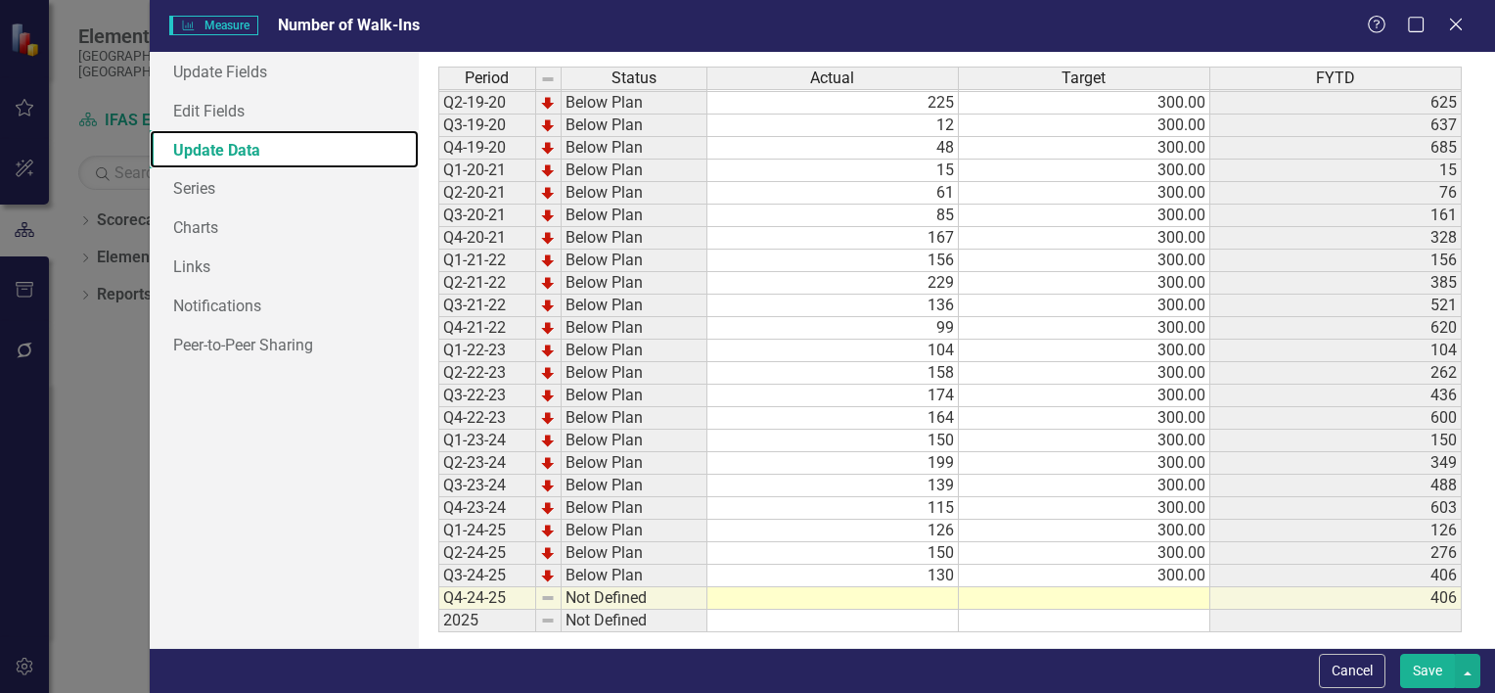
scroll to position [192, 0]
click at [920, 587] on td at bounding box center [834, 598] width 252 height 23
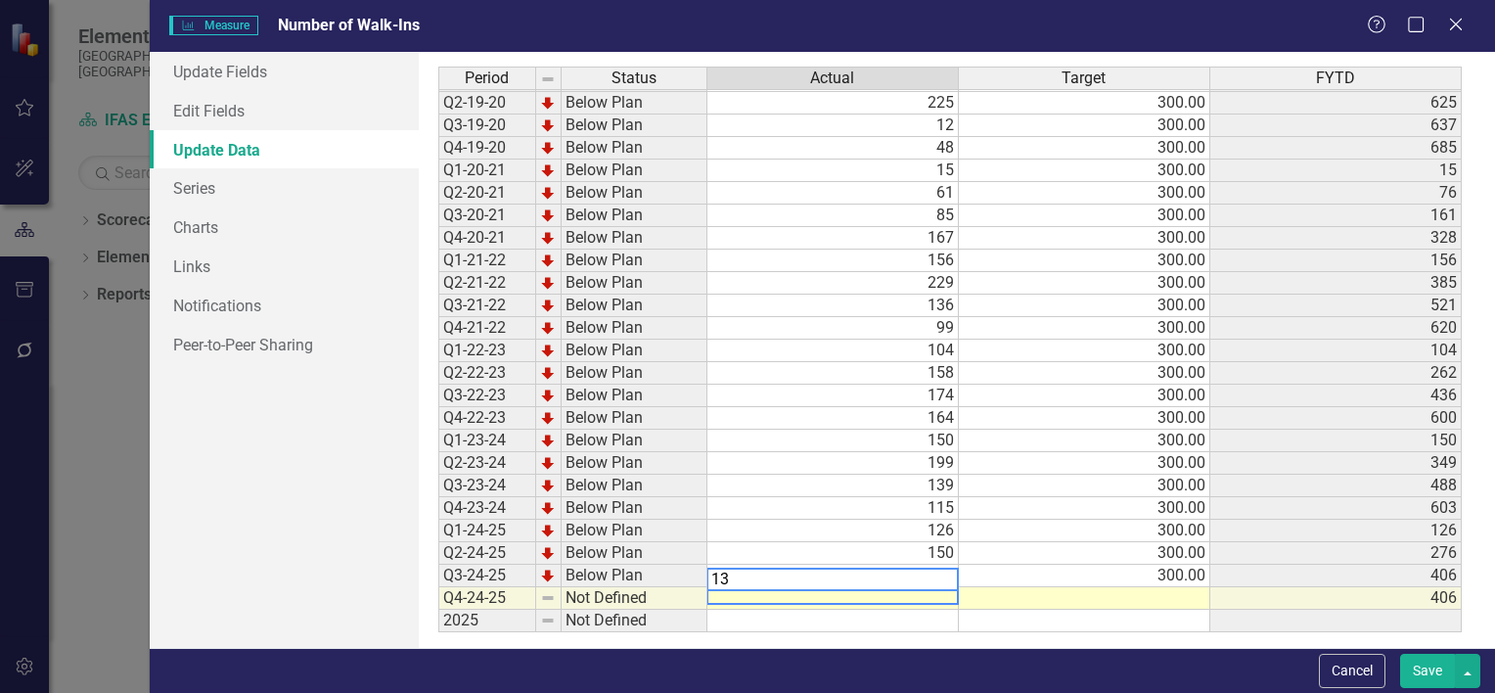
type textarea "133"
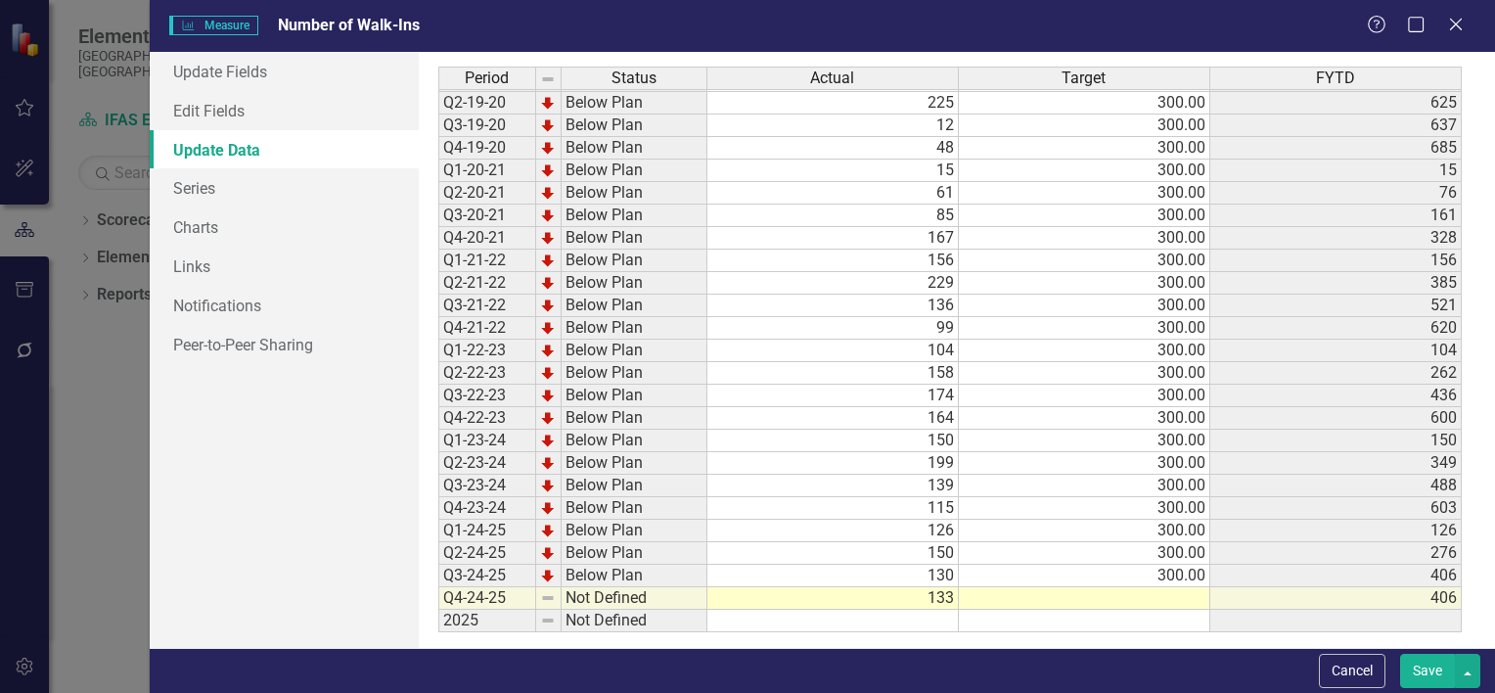
click at [1417, 668] on button "Save" at bounding box center [1427, 671] width 55 height 34
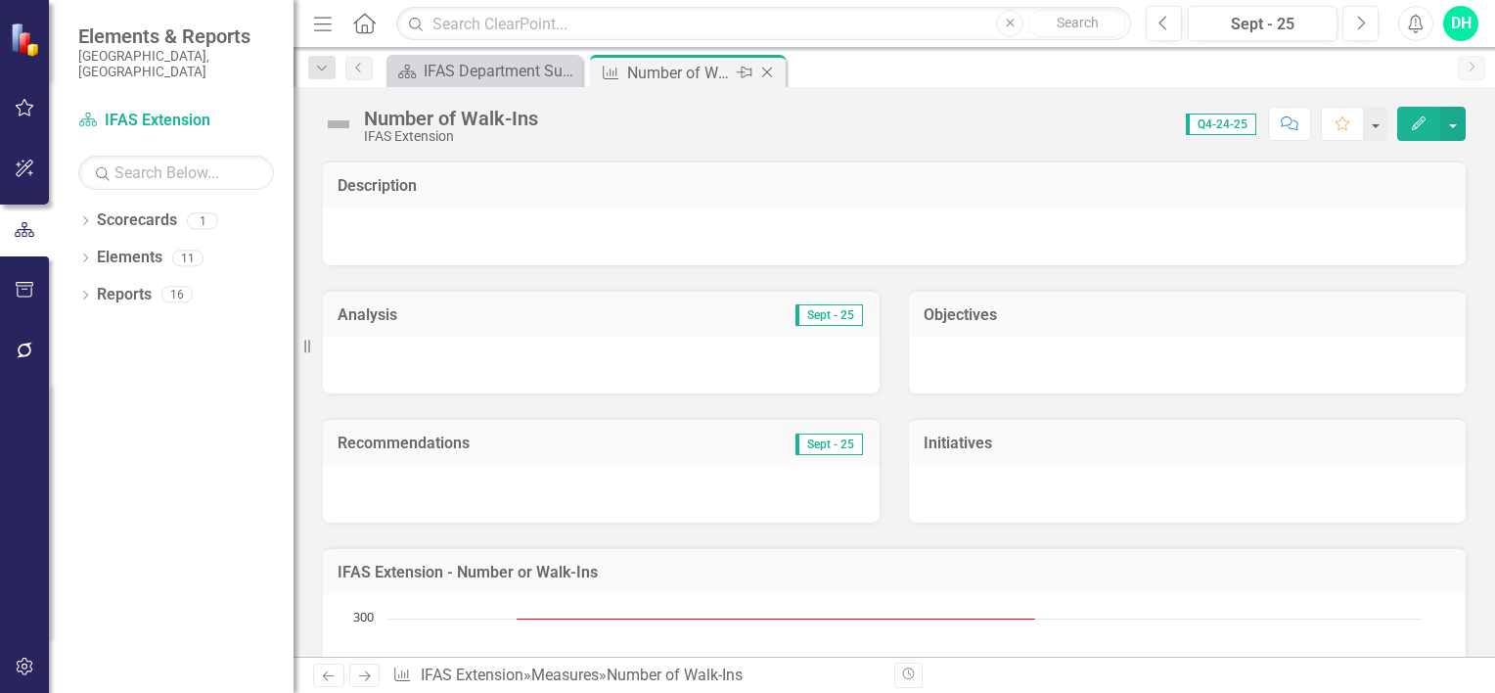
click at [771, 70] on icon "Close" at bounding box center [767, 73] width 20 height 16
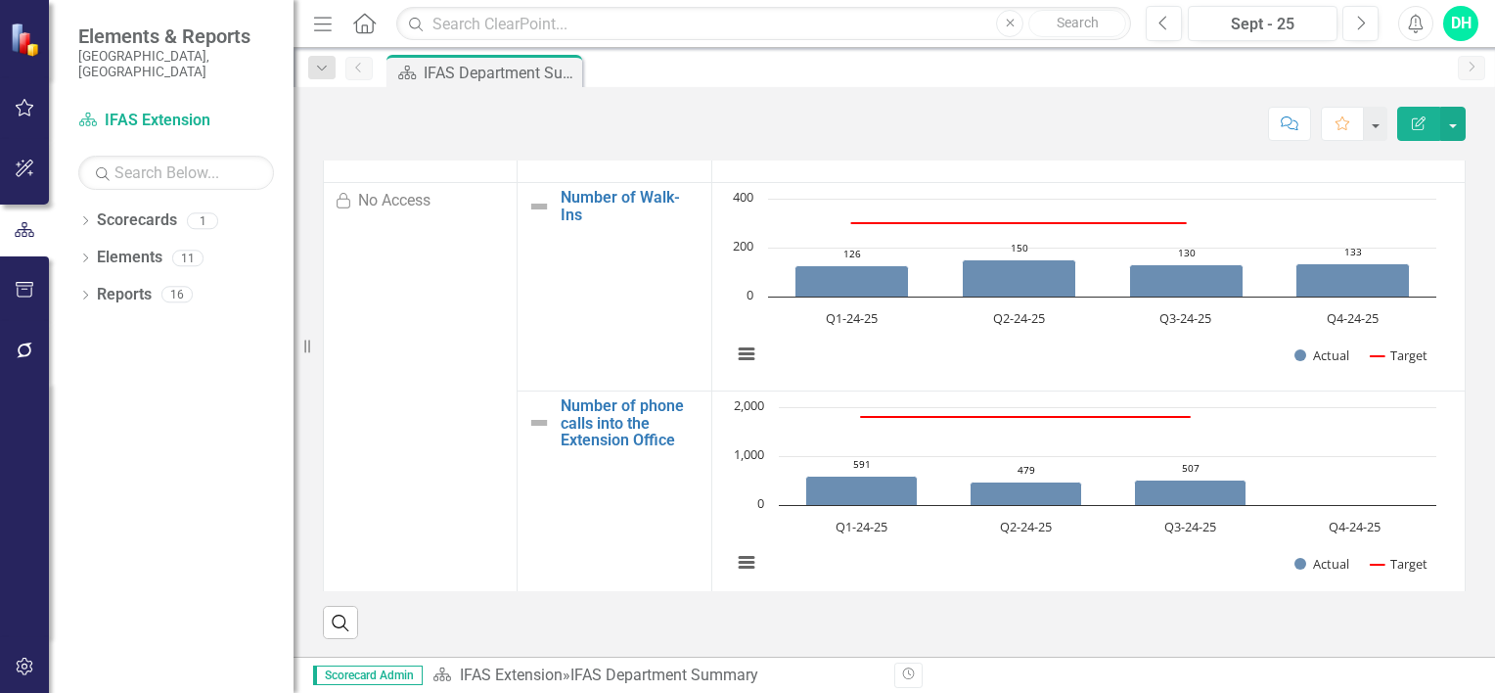
scroll to position [391, 0]
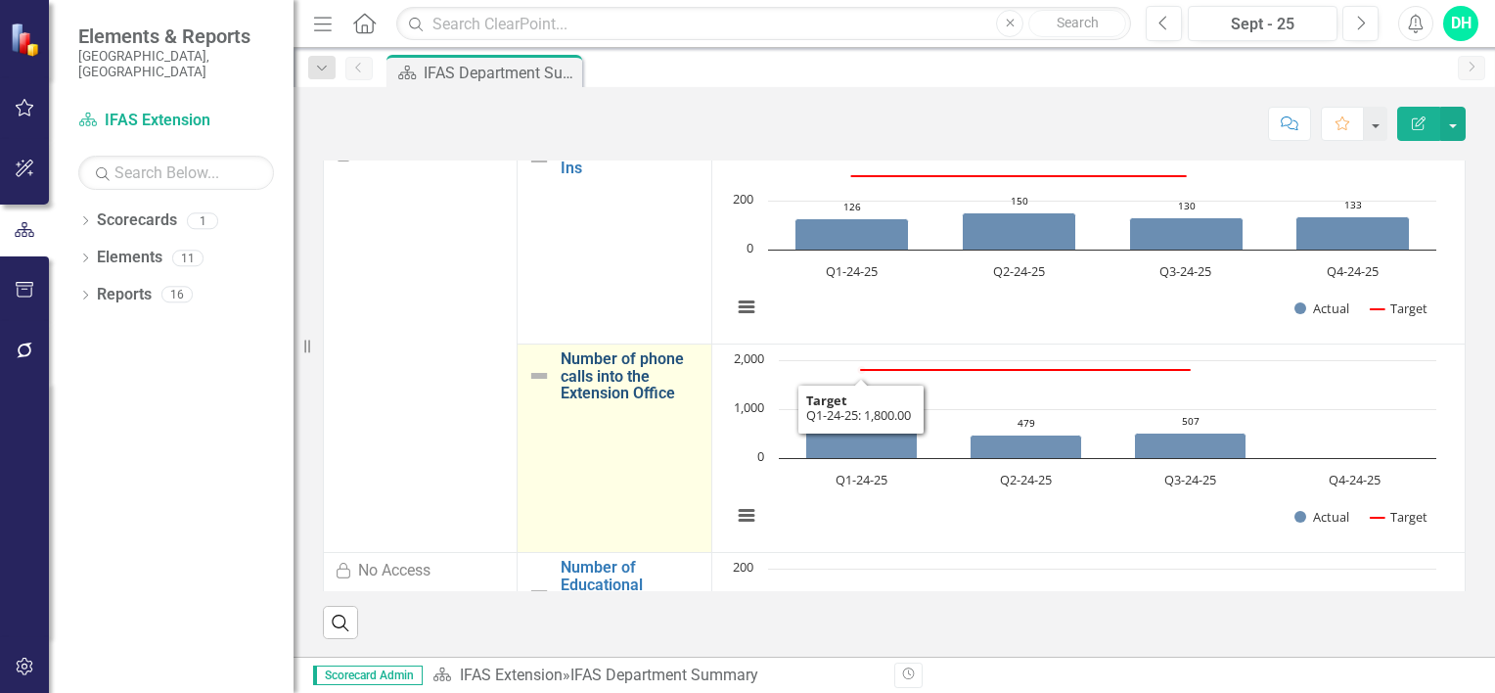
click at [604, 383] on link "Number of phone calls into the Extension Office" at bounding box center [631, 376] width 140 height 52
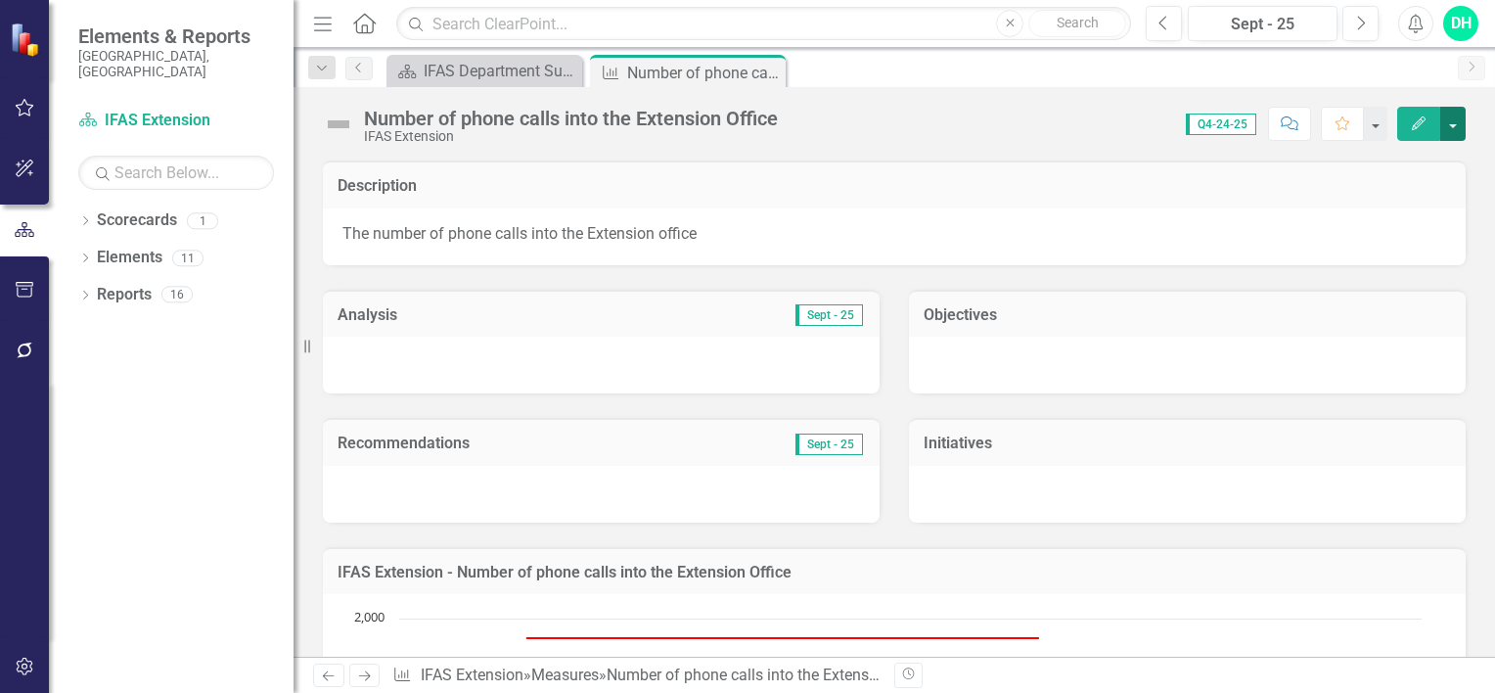
click at [1458, 128] on button "button" at bounding box center [1453, 124] width 25 height 34
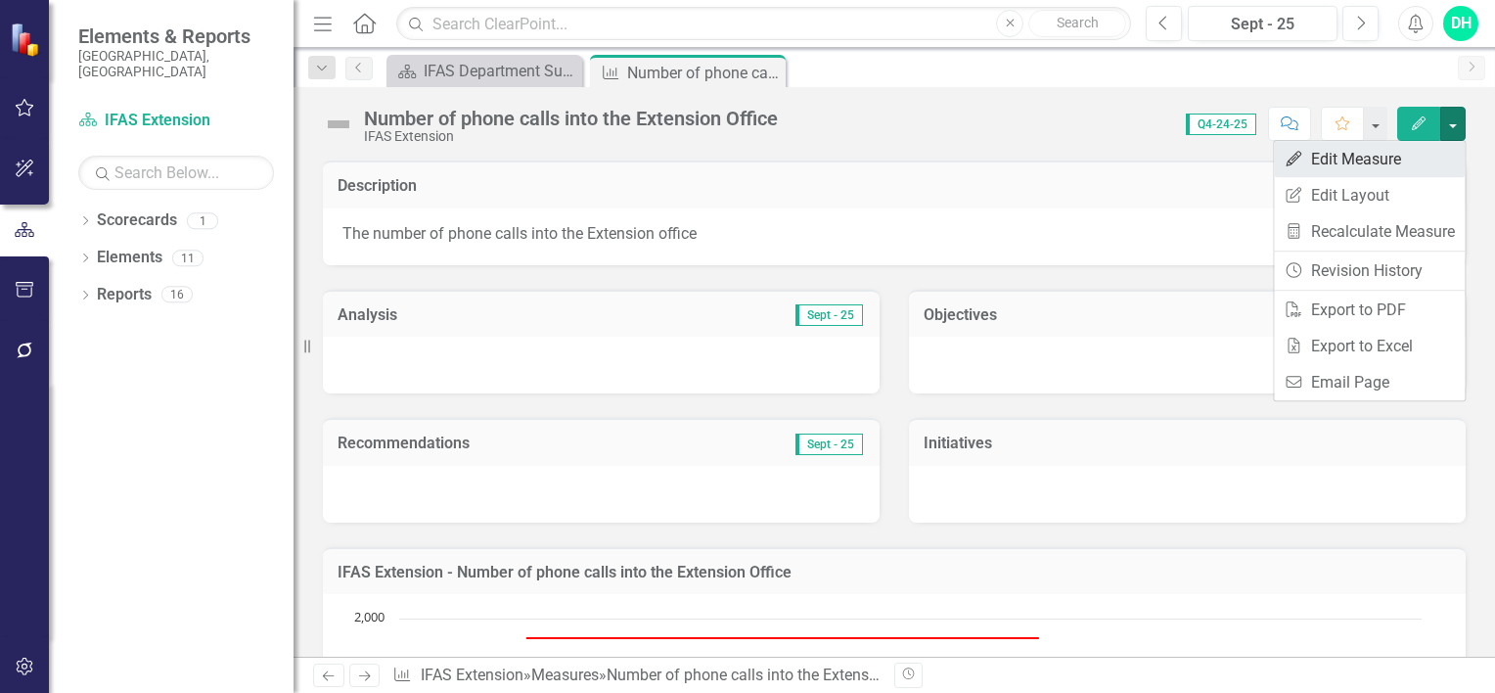
click at [1381, 156] on link "Edit Edit Measure" at bounding box center [1369, 159] width 191 height 36
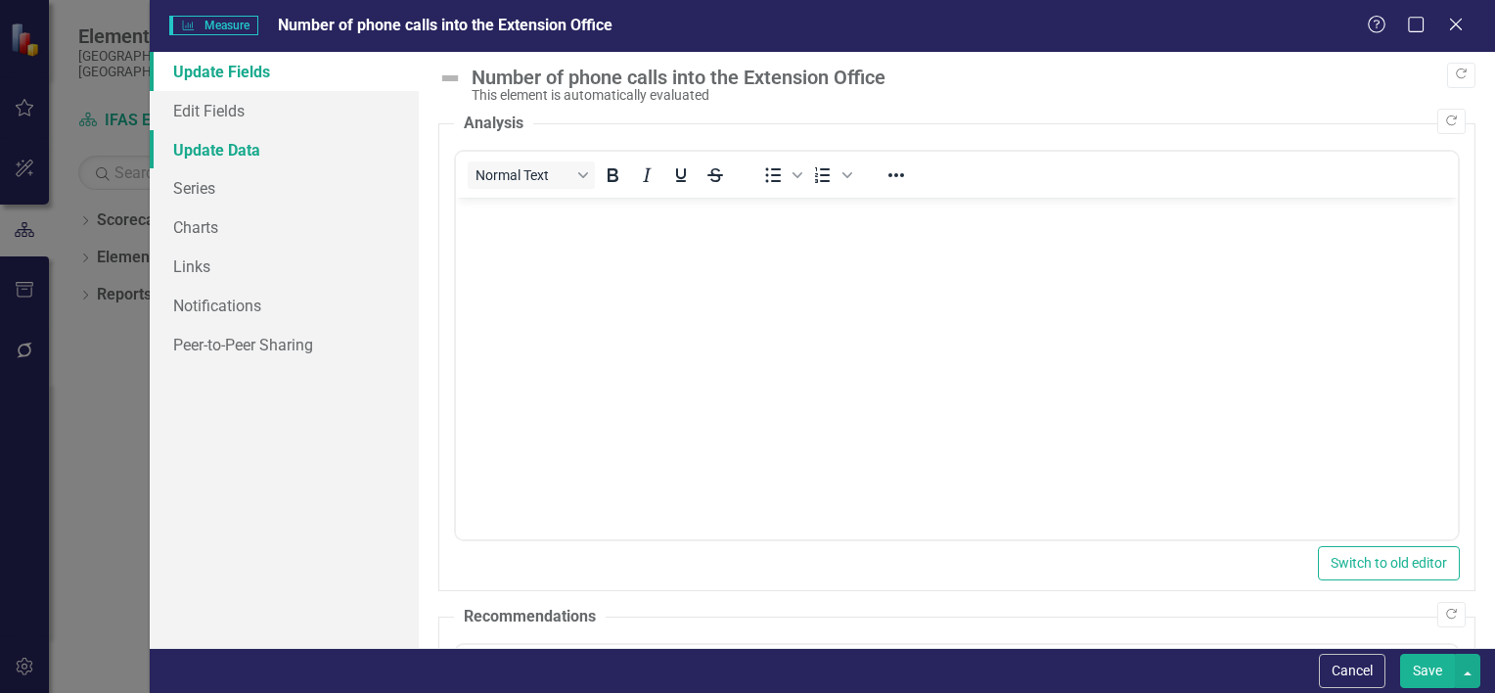
click at [211, 155] on link "Update Data" at bounding box center [284, 149] width 269 height 39
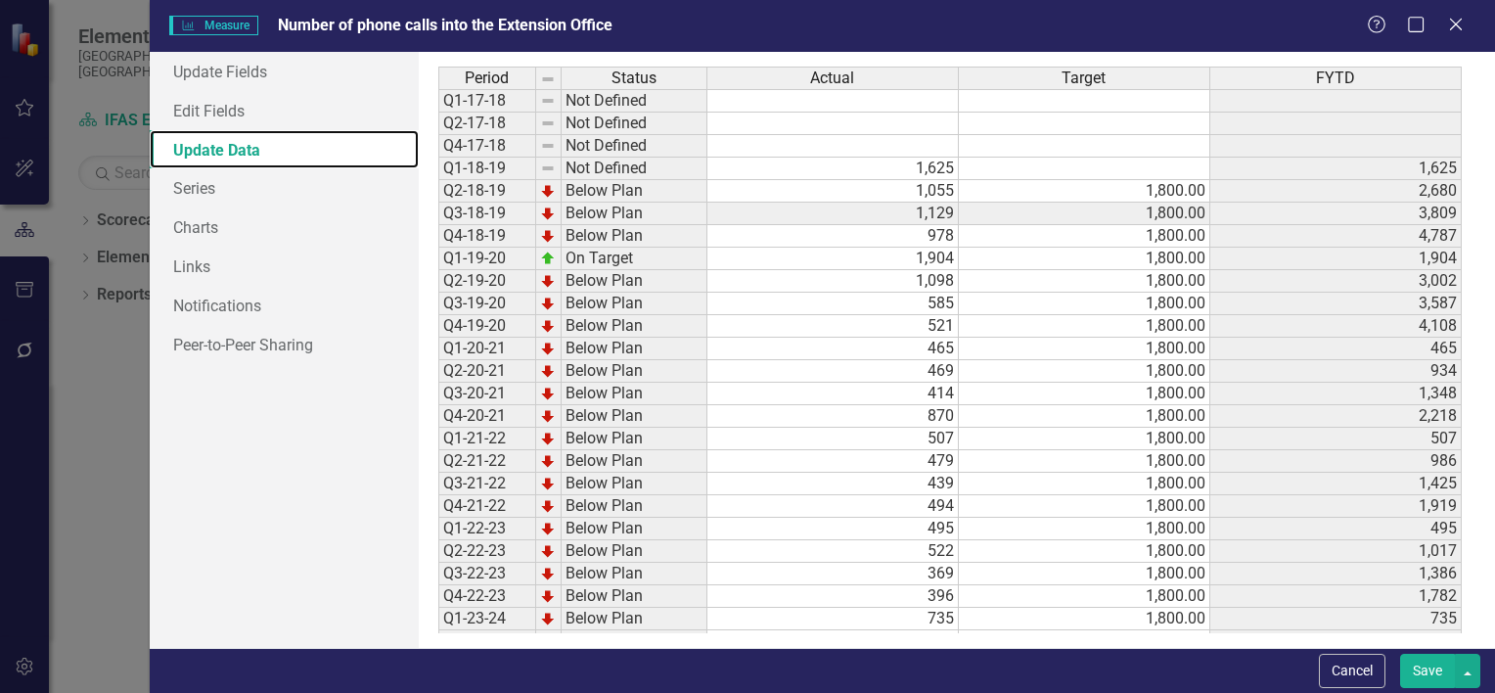
scroll to position [179, 0]
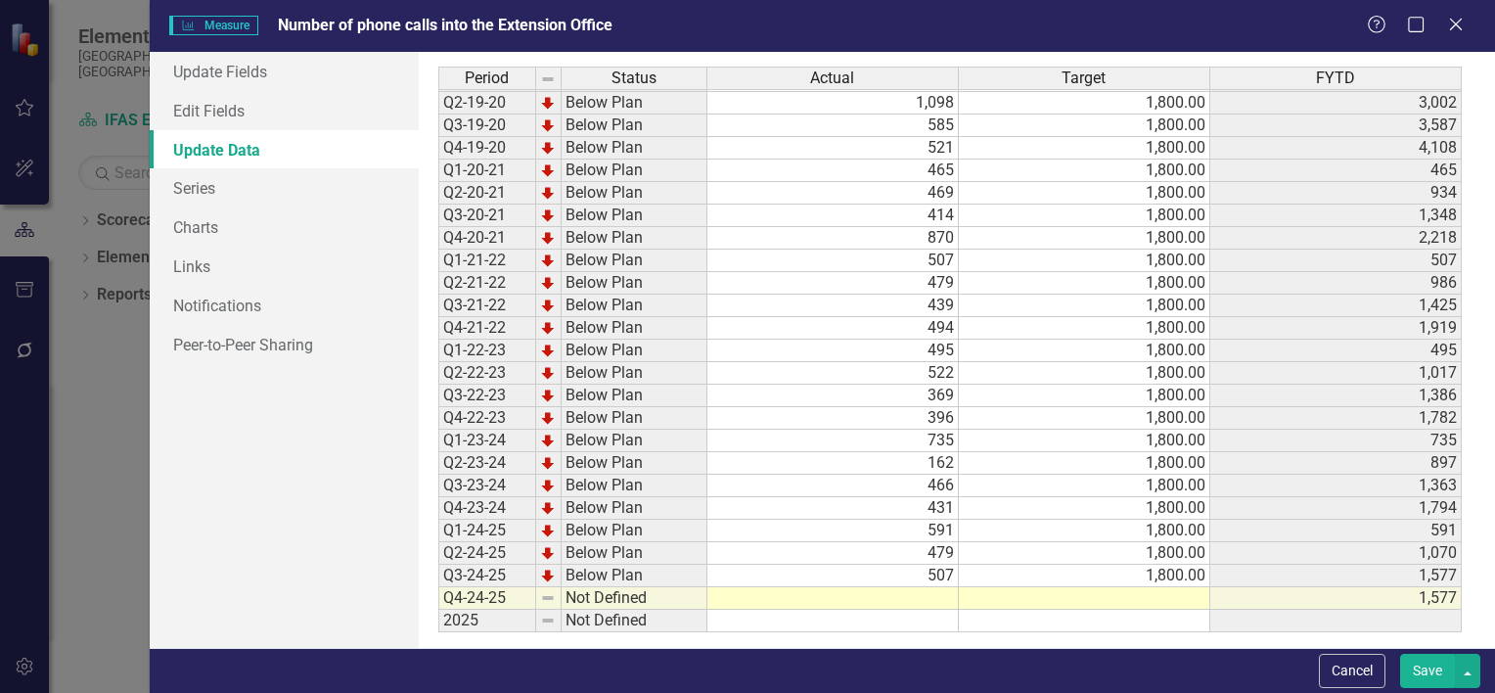
click at [905, 587] on td at bounding box center [834, 598] width 252 height 23
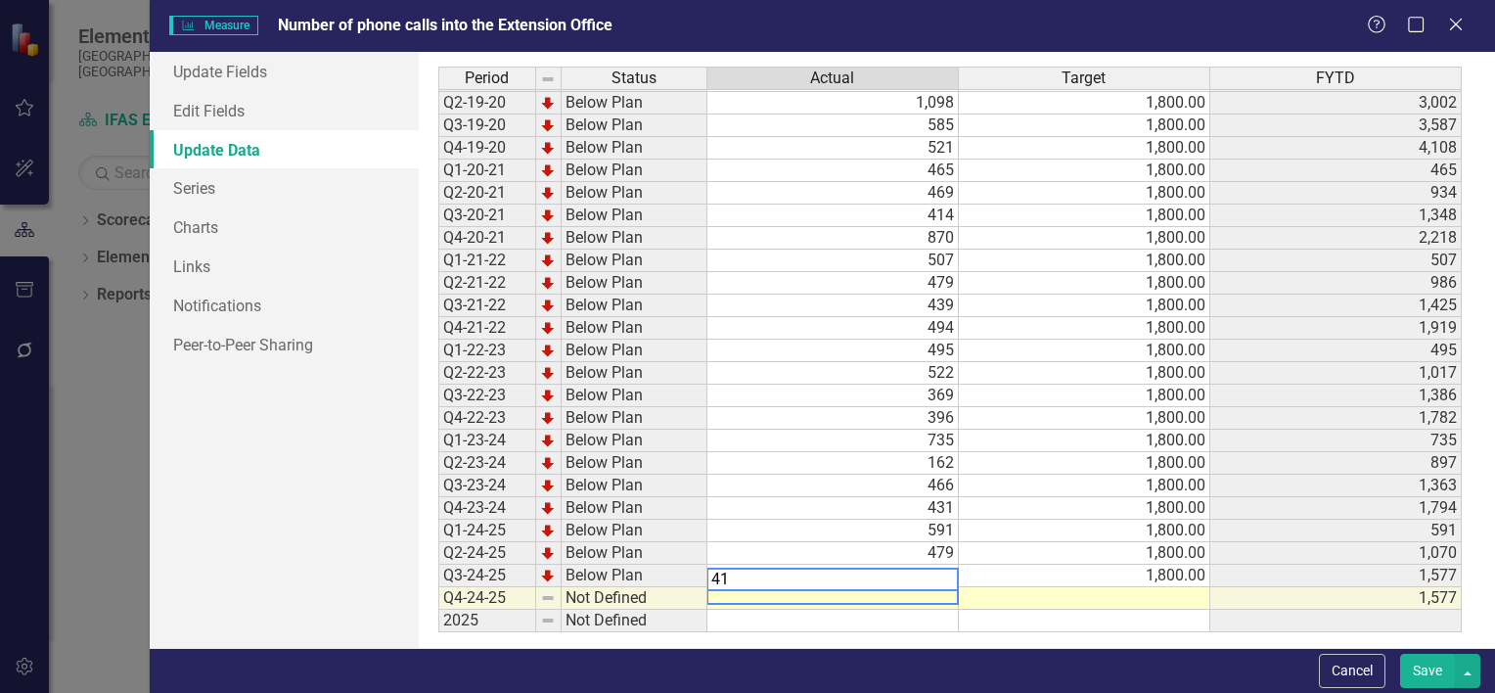
type textarea "417"
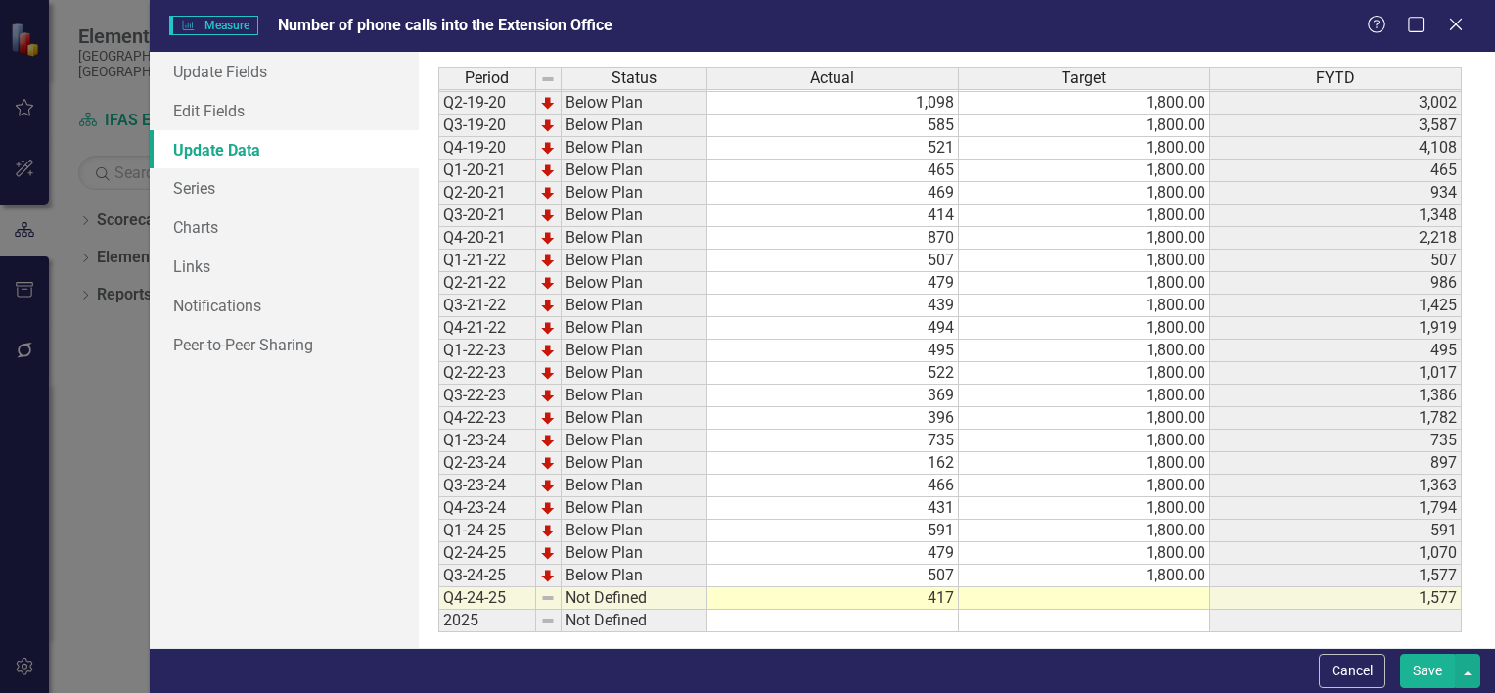
click at [1438, 671] on button "Save" at bounding box center [1427, 671] width 55 height 34
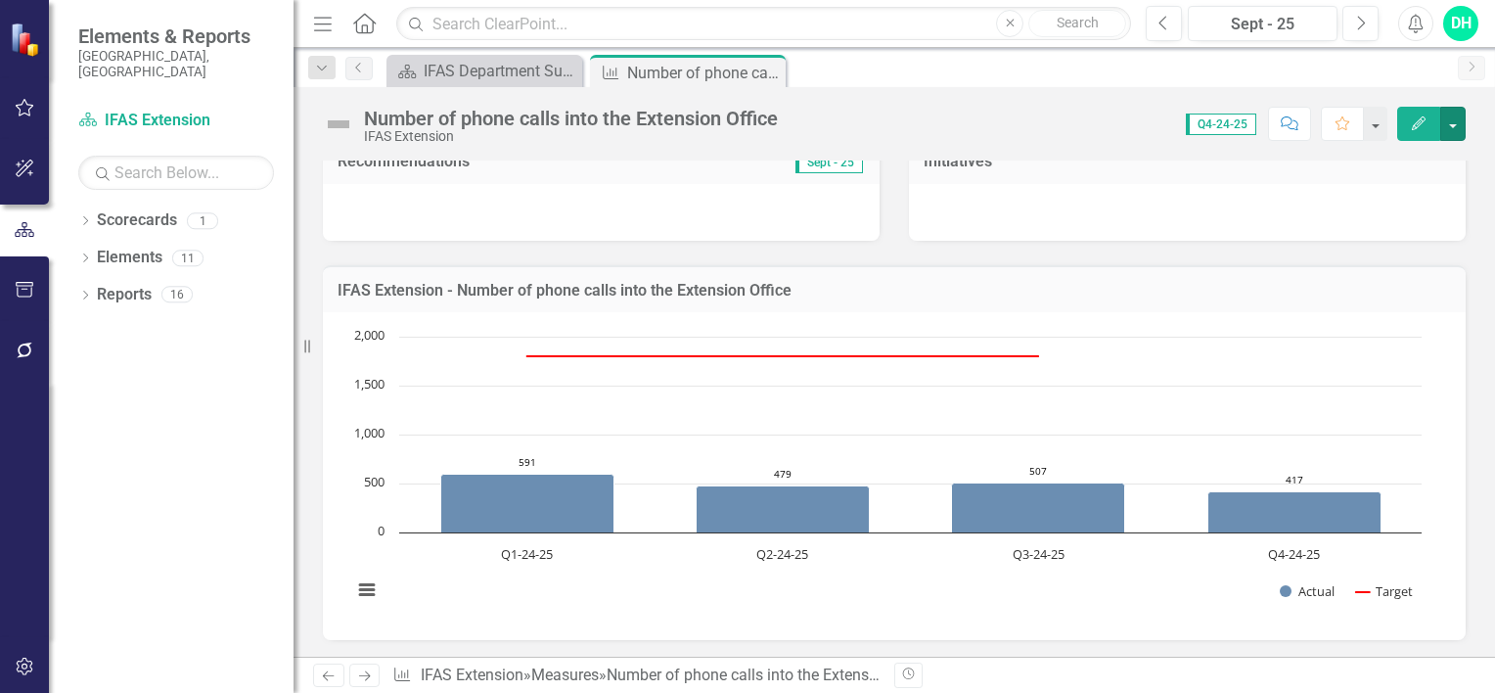
scroll to position [0, 0]
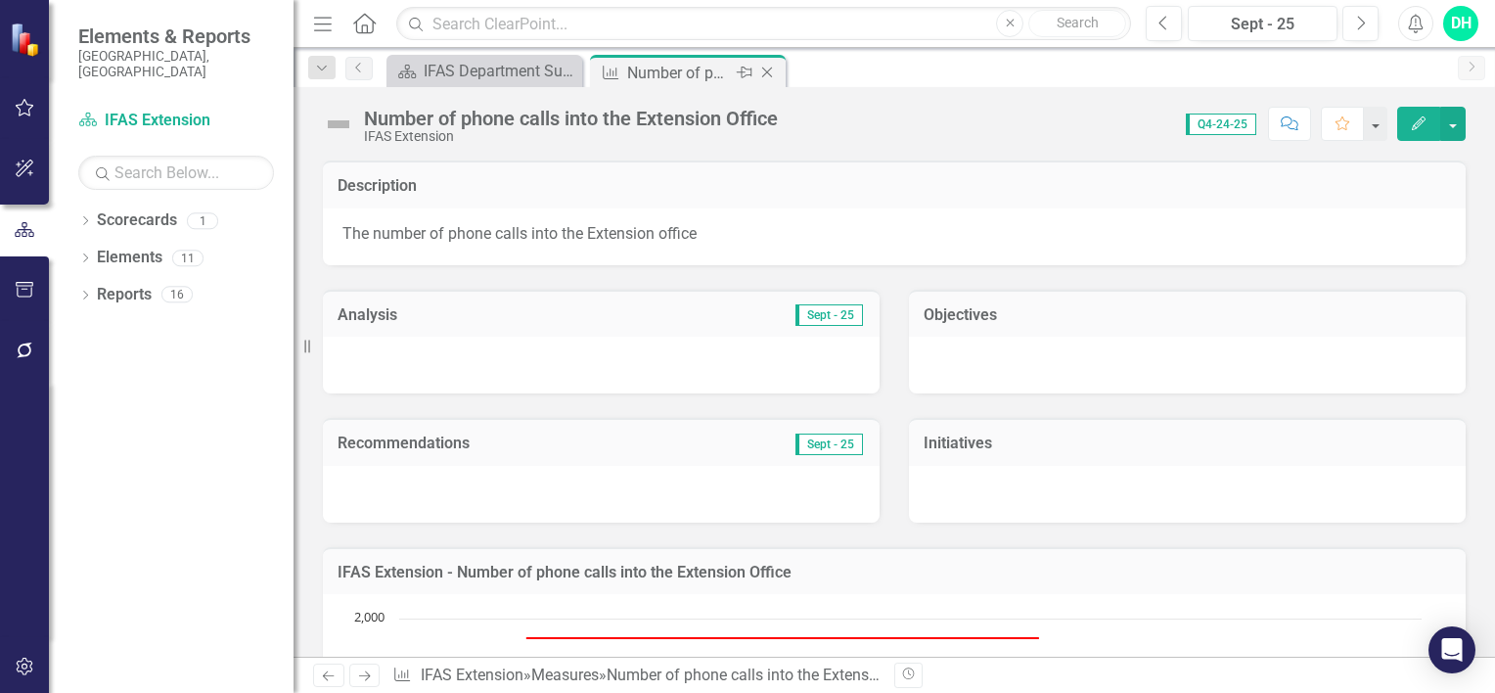
click at [766, 73] on icon "Close" at bounding box center [767, 73] width 20 height 16
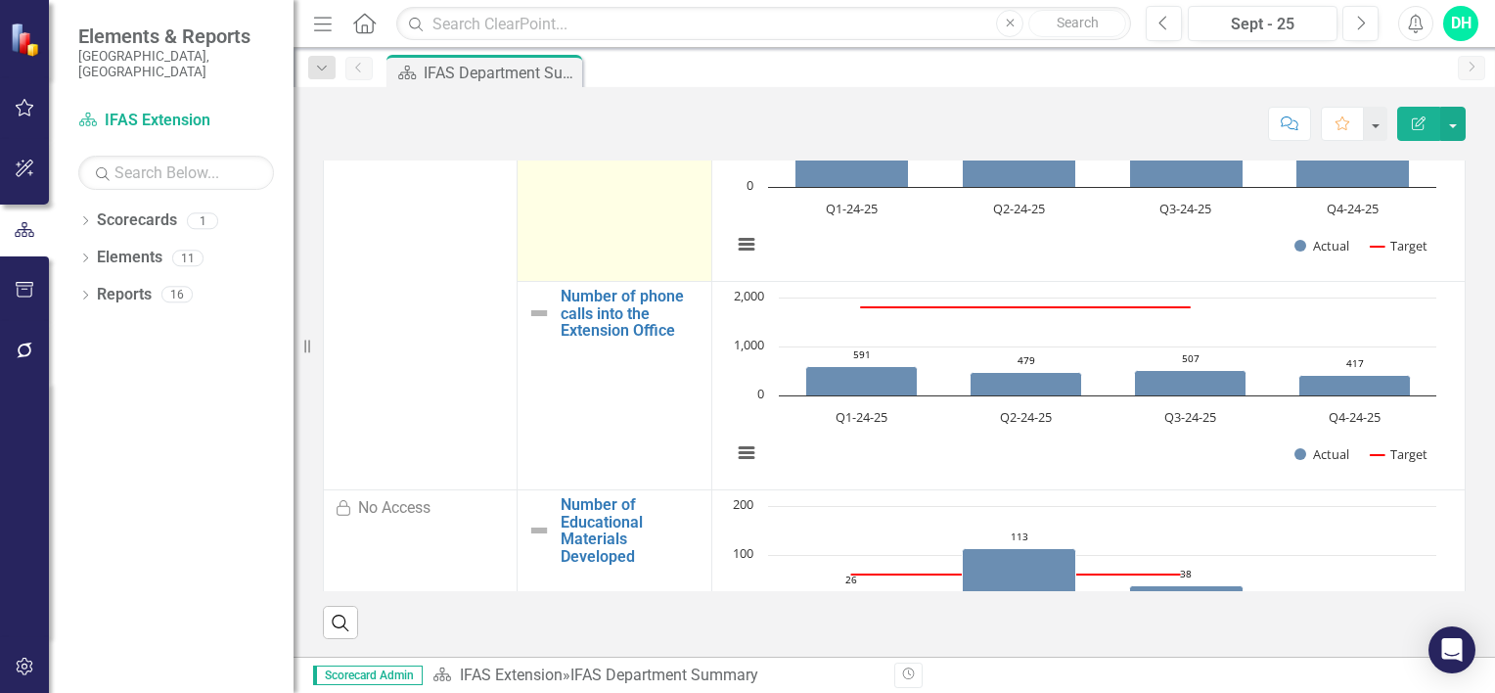
scroll to position [489, 0]
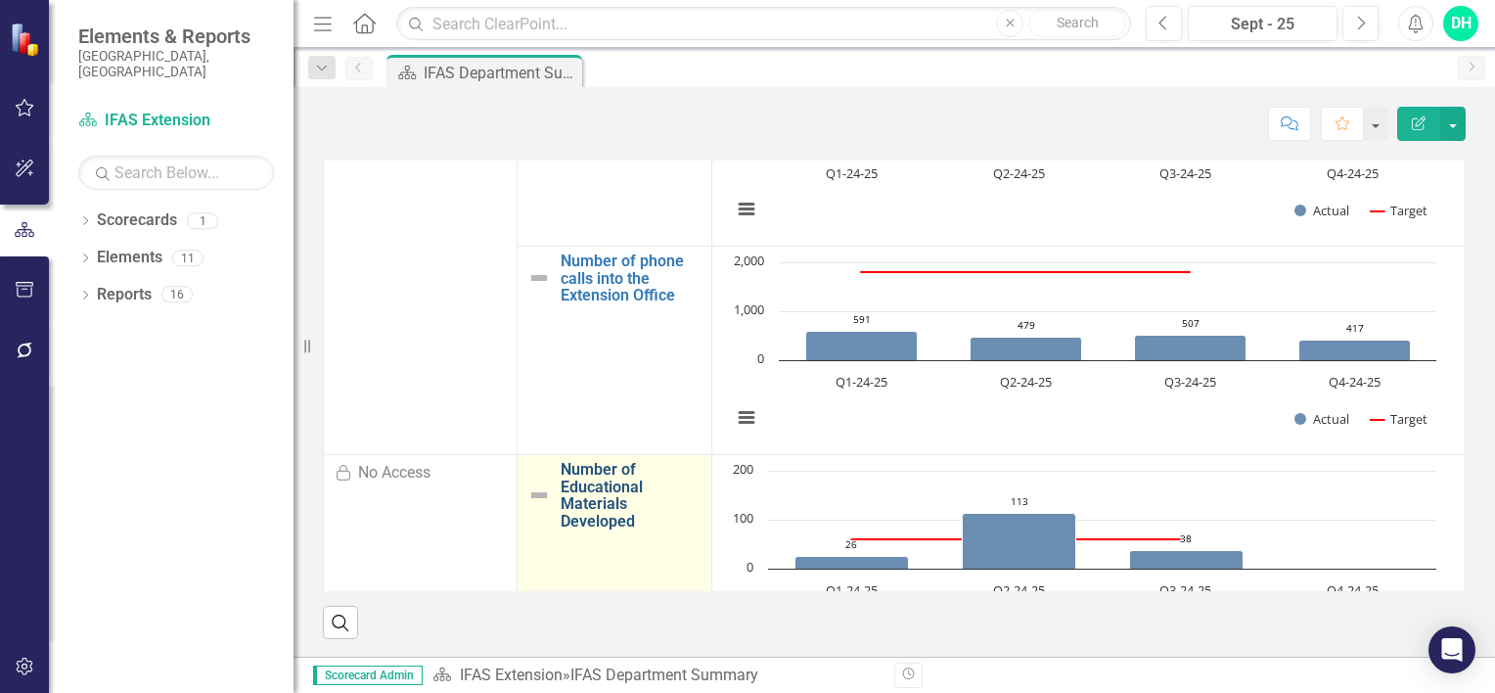
click at [598, 512] on link "Number of Educational Materials Developed" at bounding box center [631, 495] width 140 height 69
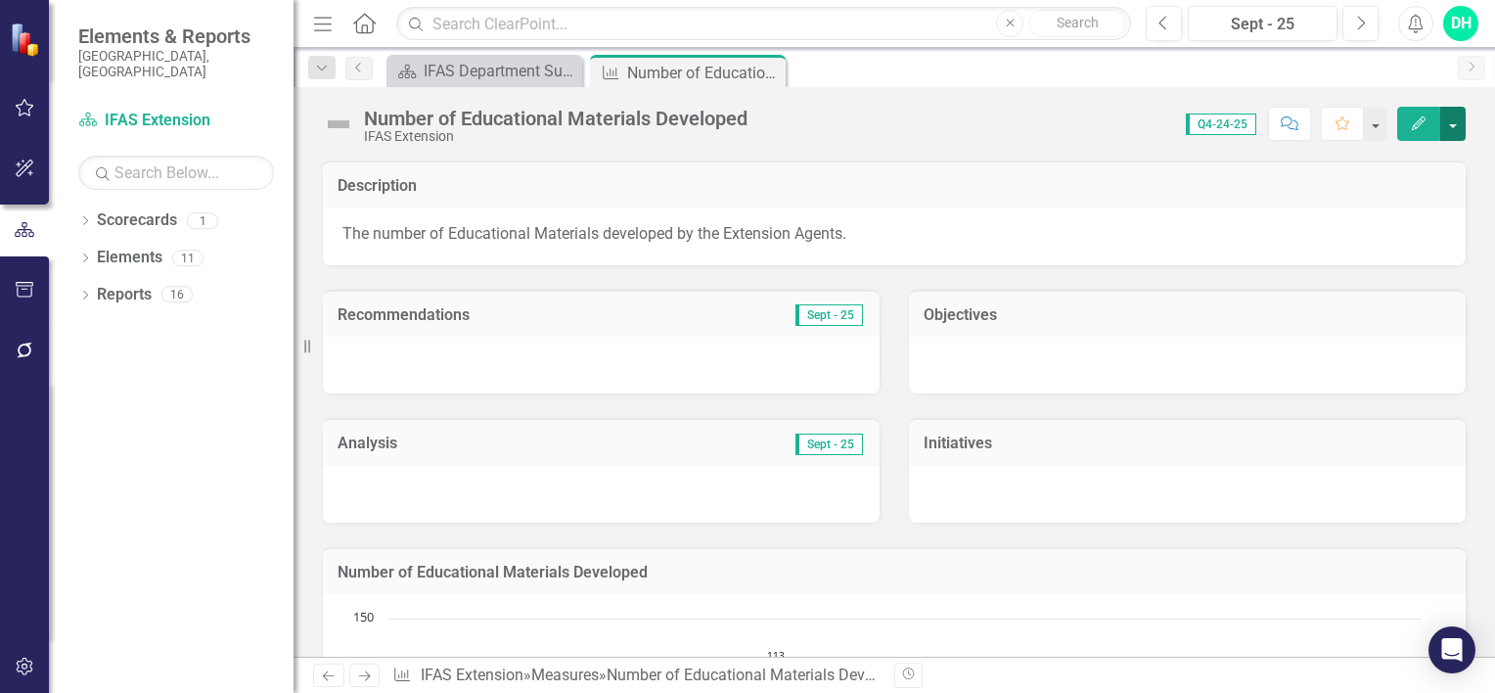
click at [1457, 123] on button "button" at bounding box center [1453, 124] width 25 height 34
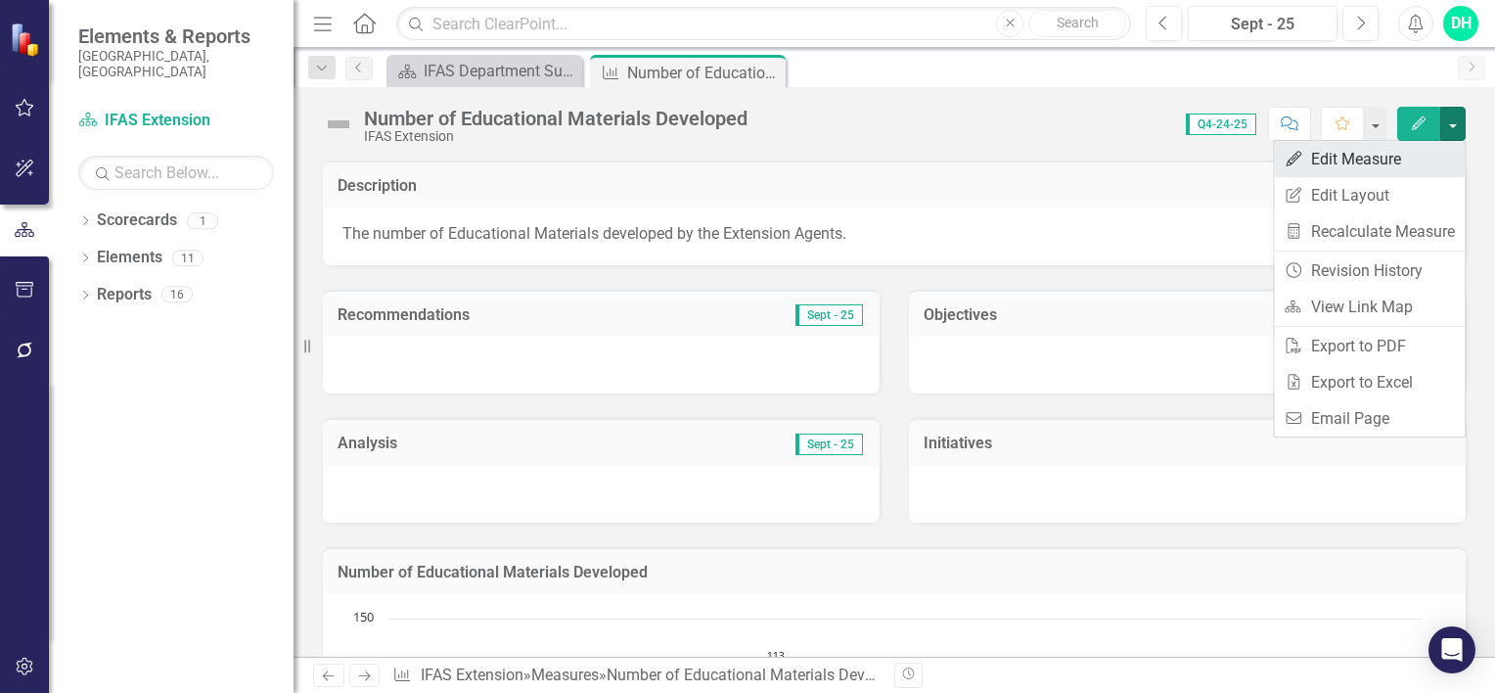
click at [1413, 155] on link "Edit Edit Measure" at bounding box center [1369, 159] width 191 height 36
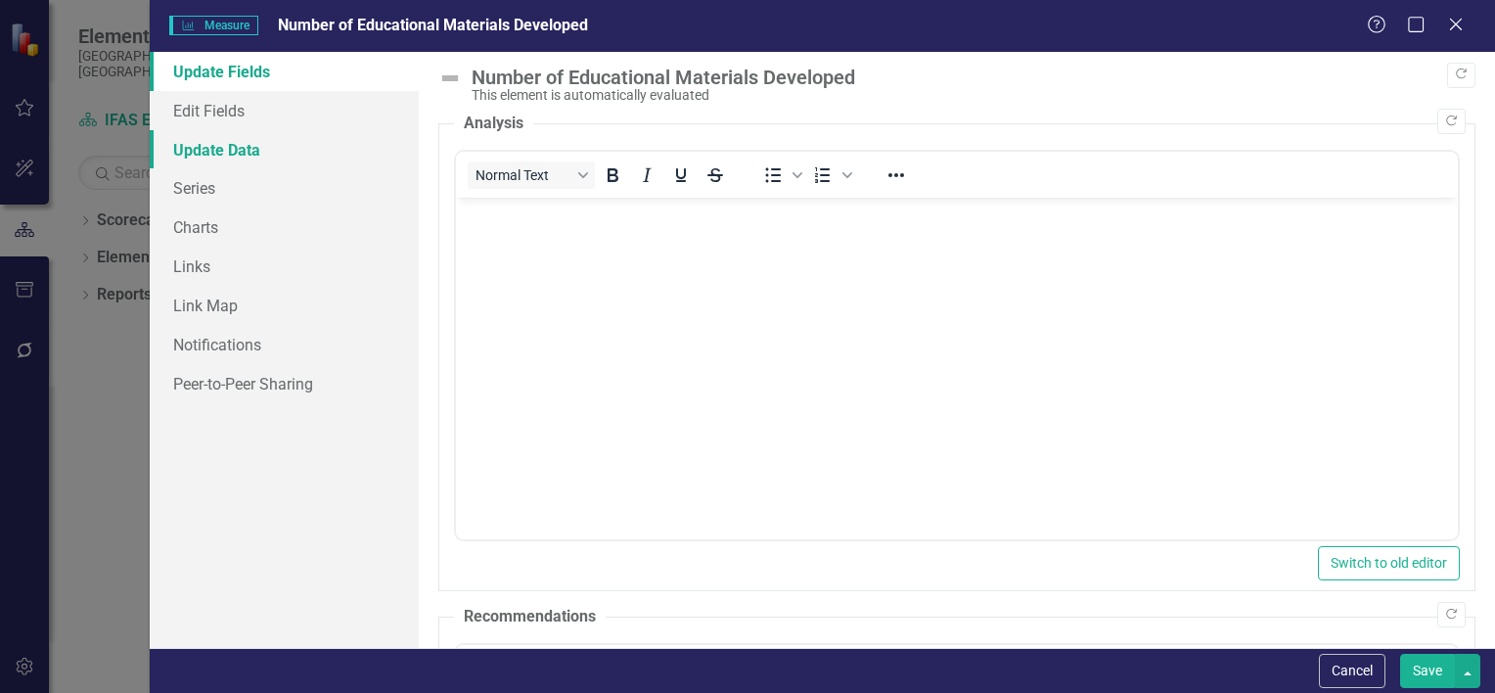
click at [238, 149] on link "Update Data" at bounding box center [284, 149] width 269 height 39
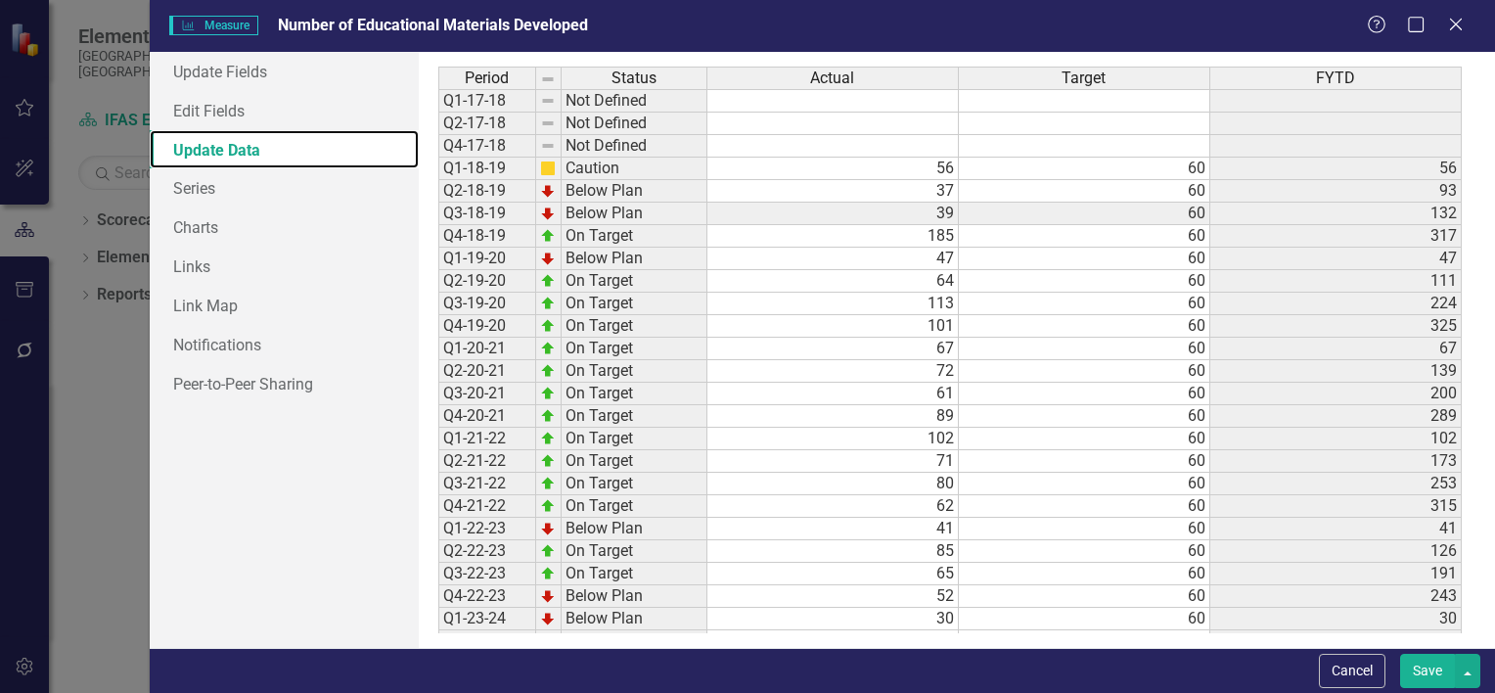
scroll to position [179, 0]
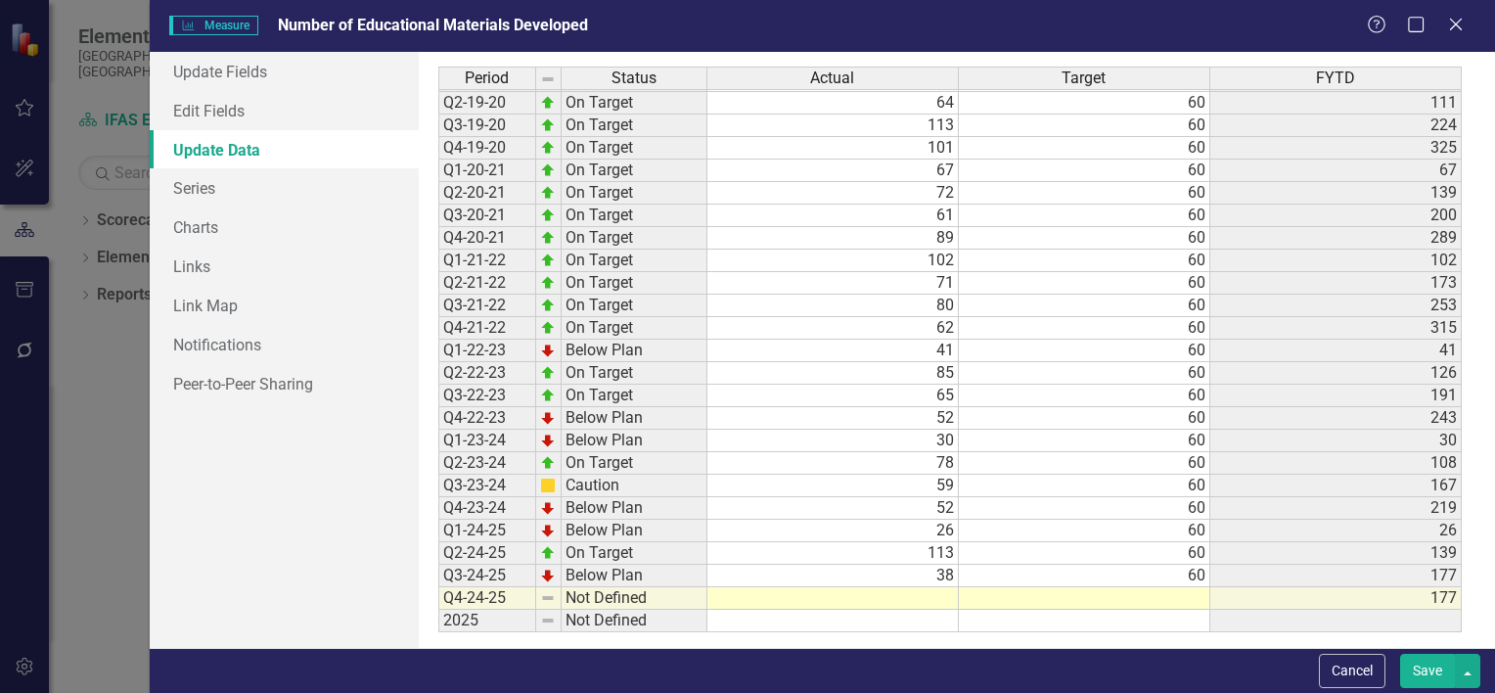
click at [946, 587] on td at bounding box center [834, 598] width 252 height 23
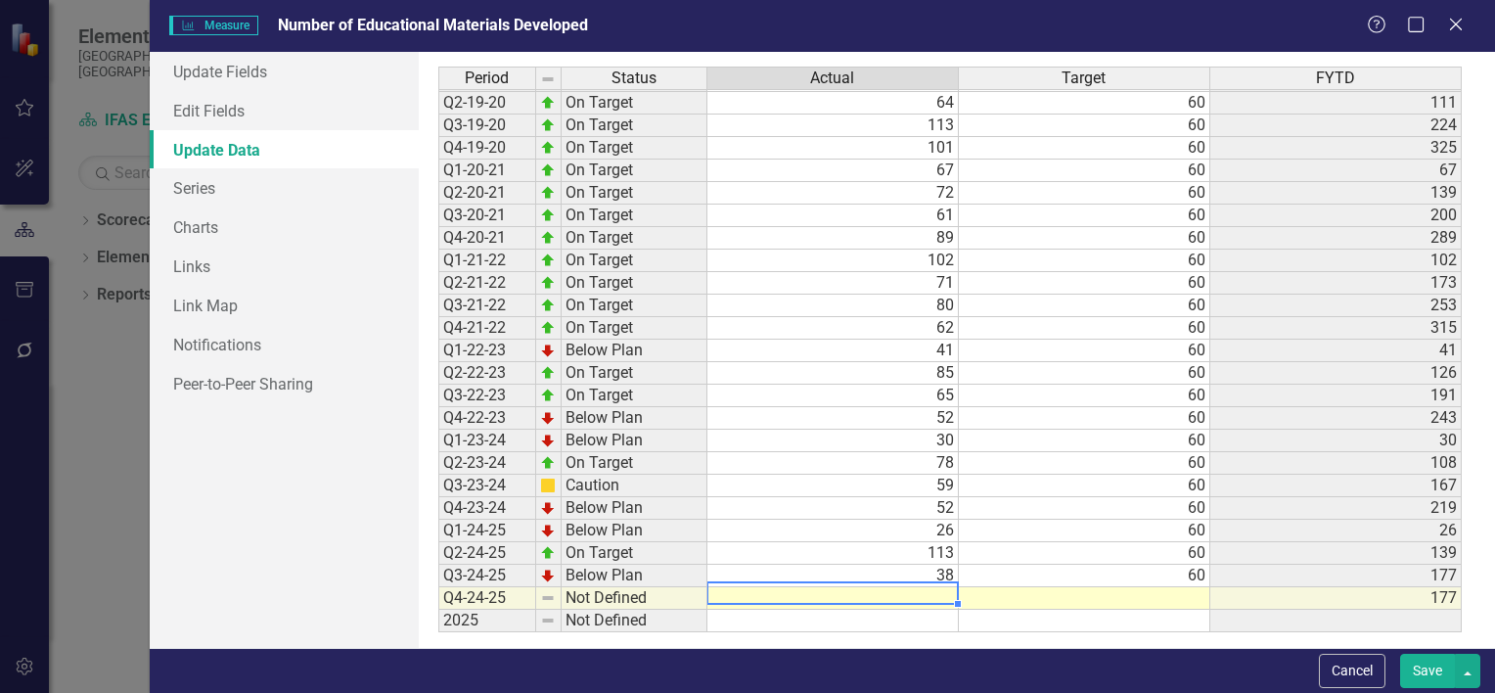
click at [946, 587] on td at bounding box center [834, 598] width 252 height 23
type textarea "70"
click at [1421, 668] on button "Save" at bounding box center [1427, 671] width 55 height 34
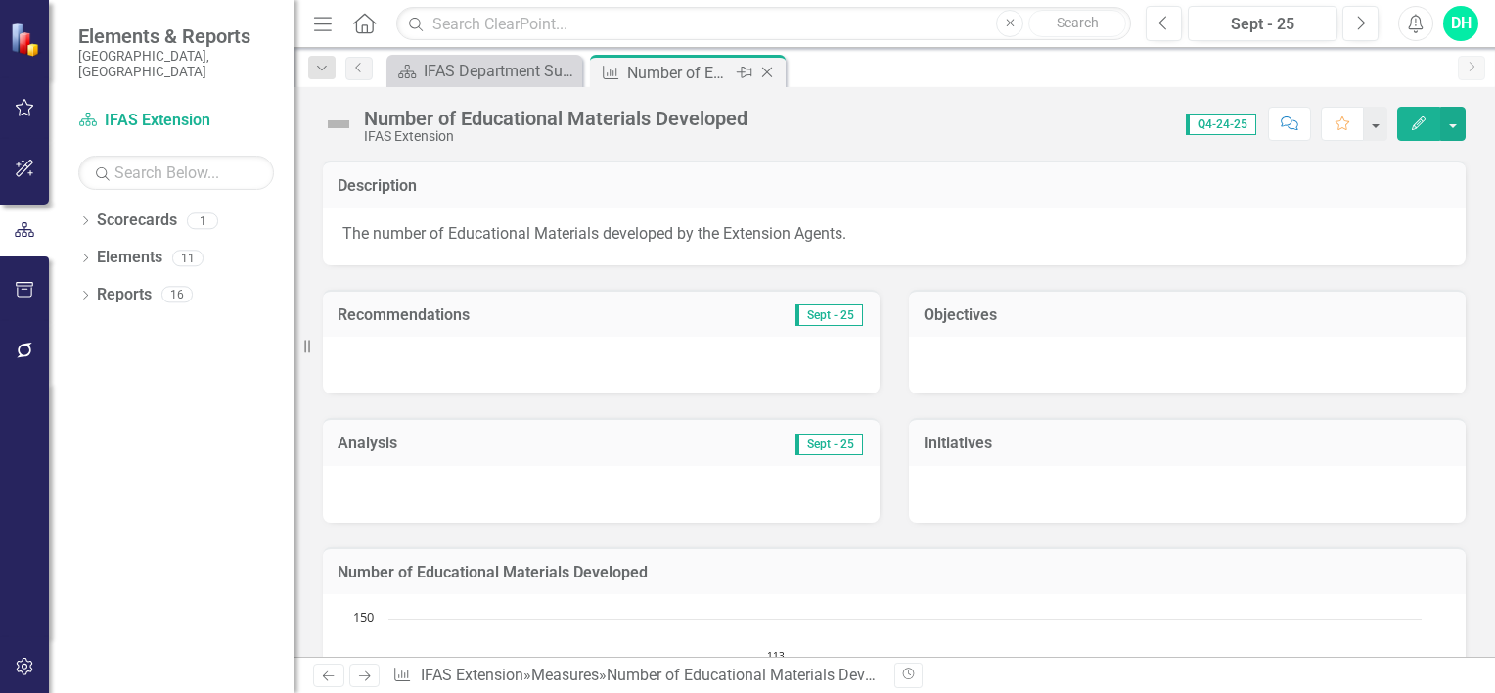
click at [767, 65] on icon "Close" at bounding box center [767, 73] width 20 height 16
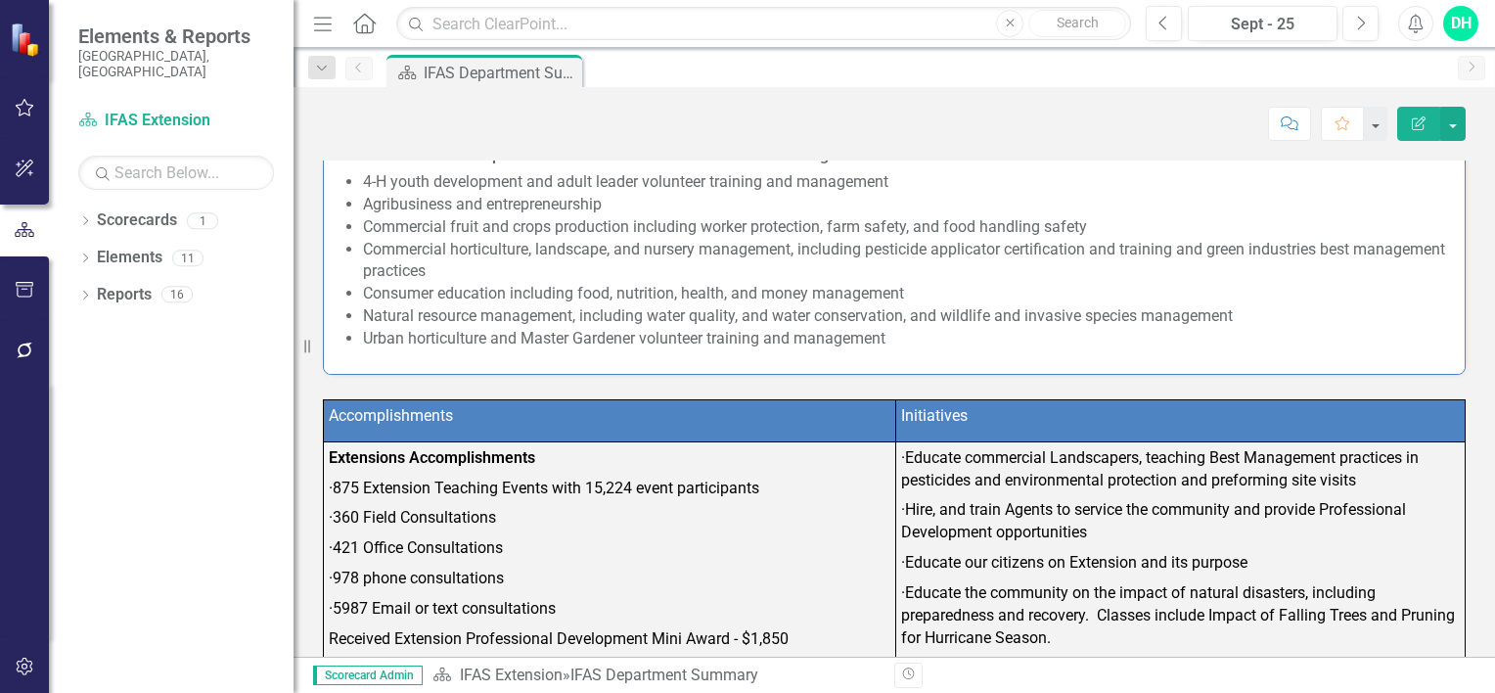
scroll to position [128, 0]
